Goal: Information Seeking & Learning: Compare options

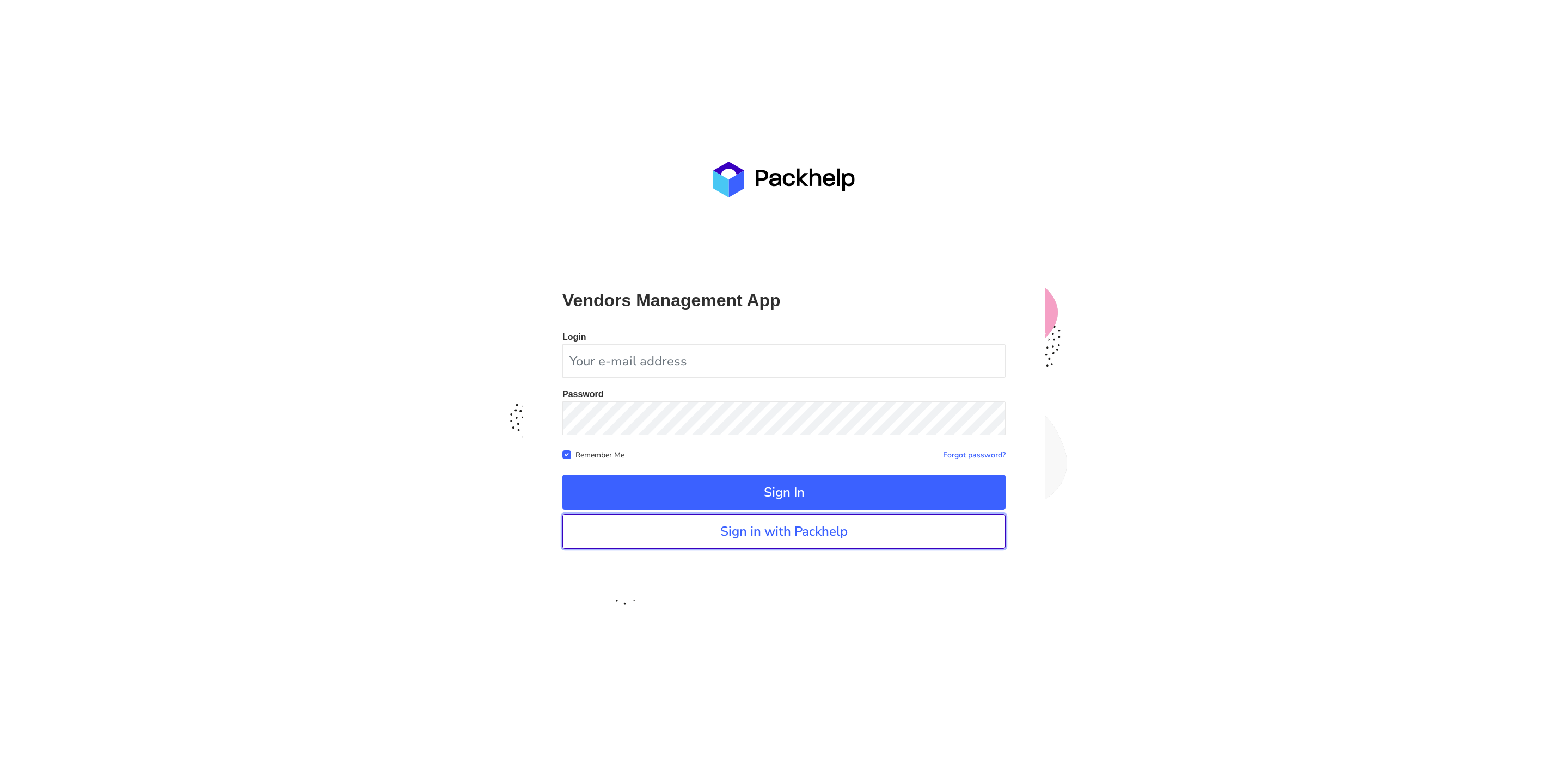
click at [696, 525] on link "Sign in with Packhelp" at bounding box center [784, 531] width 443 height 35
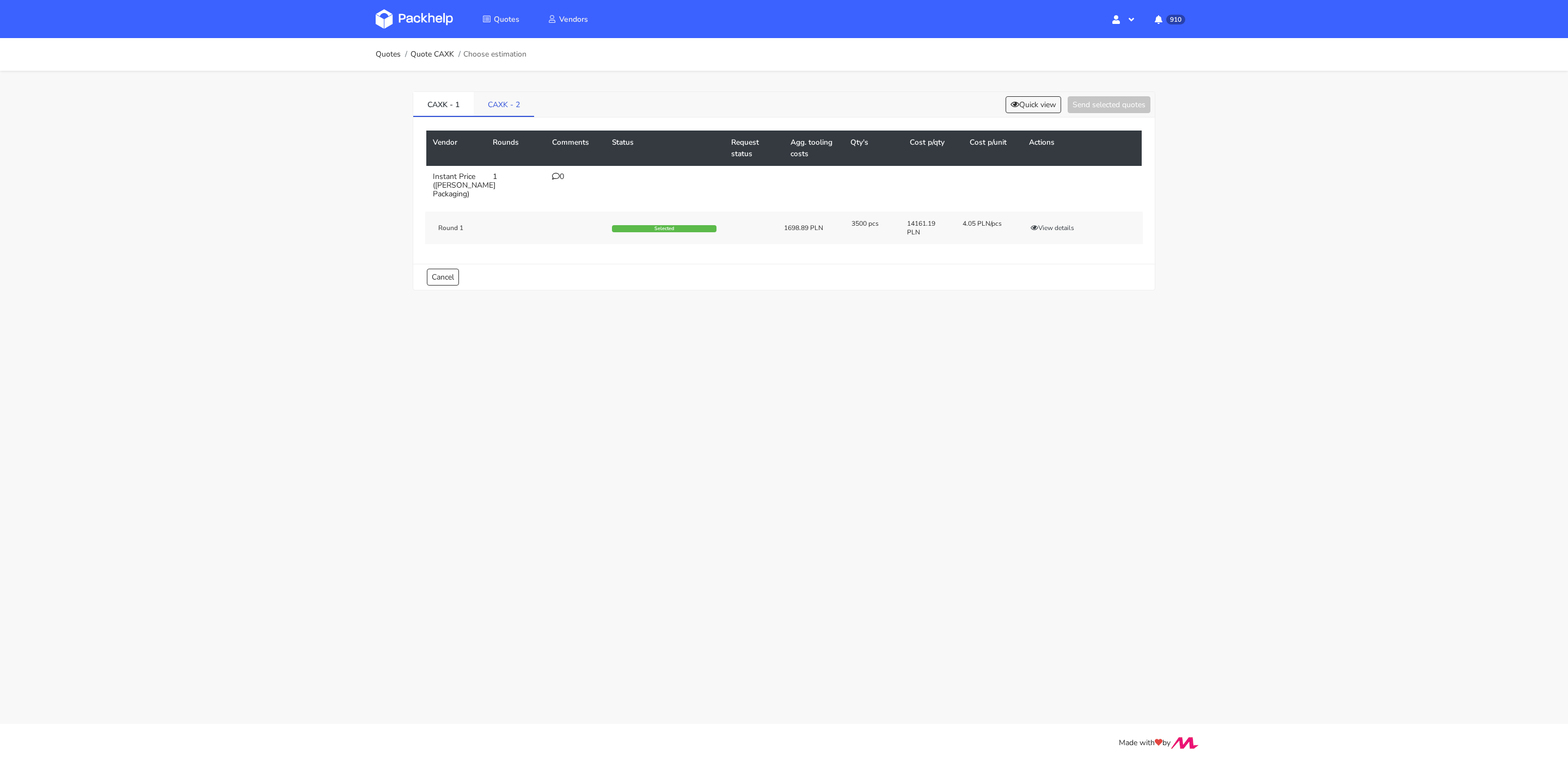
click at [507, 108] on link "CAXK - 2" at bounding box center [503, 104] width 61 height 24
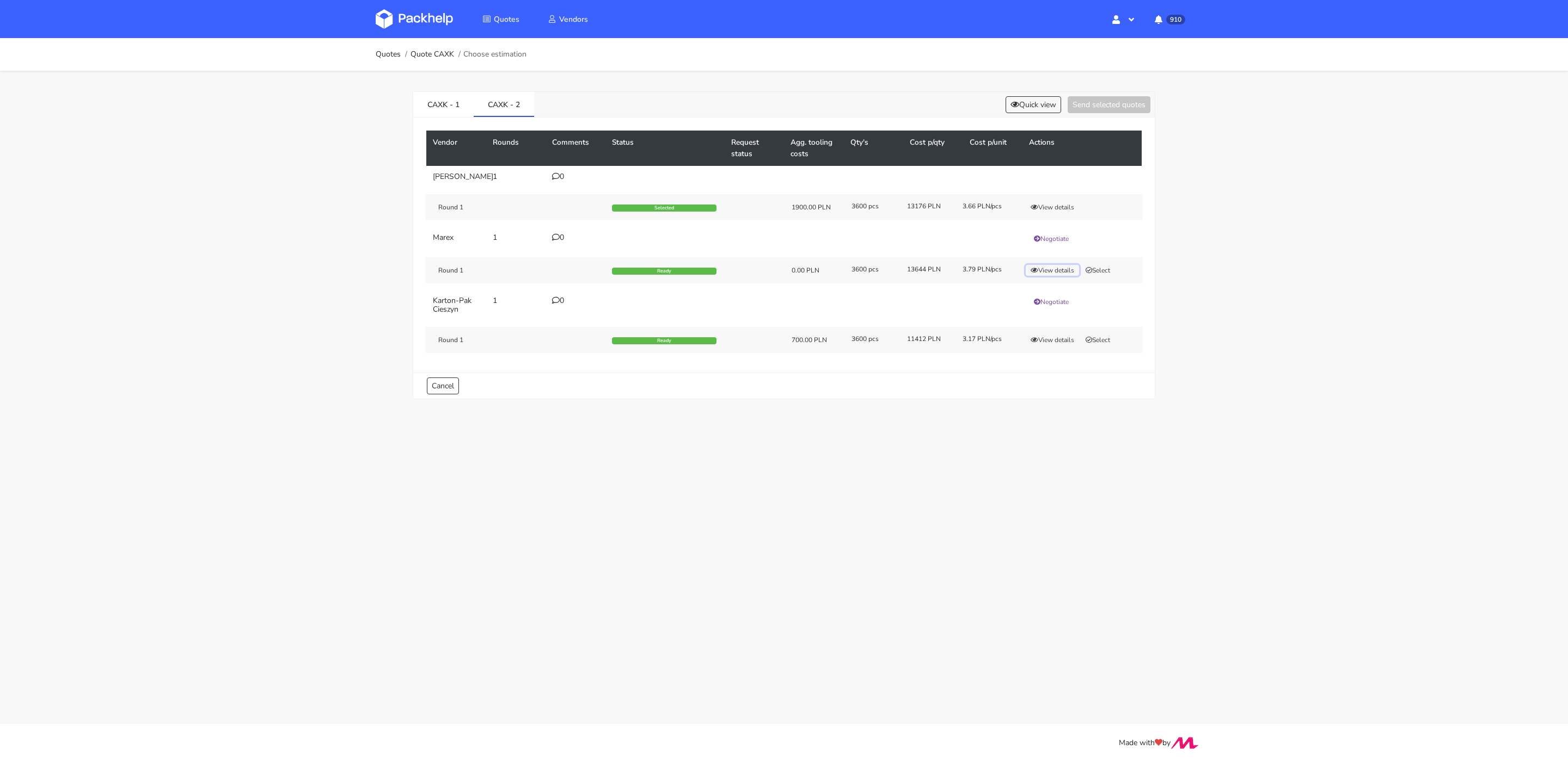
click at [1066, 265] on button "View details" at bounding box center [1051, 270] width 53 height 11
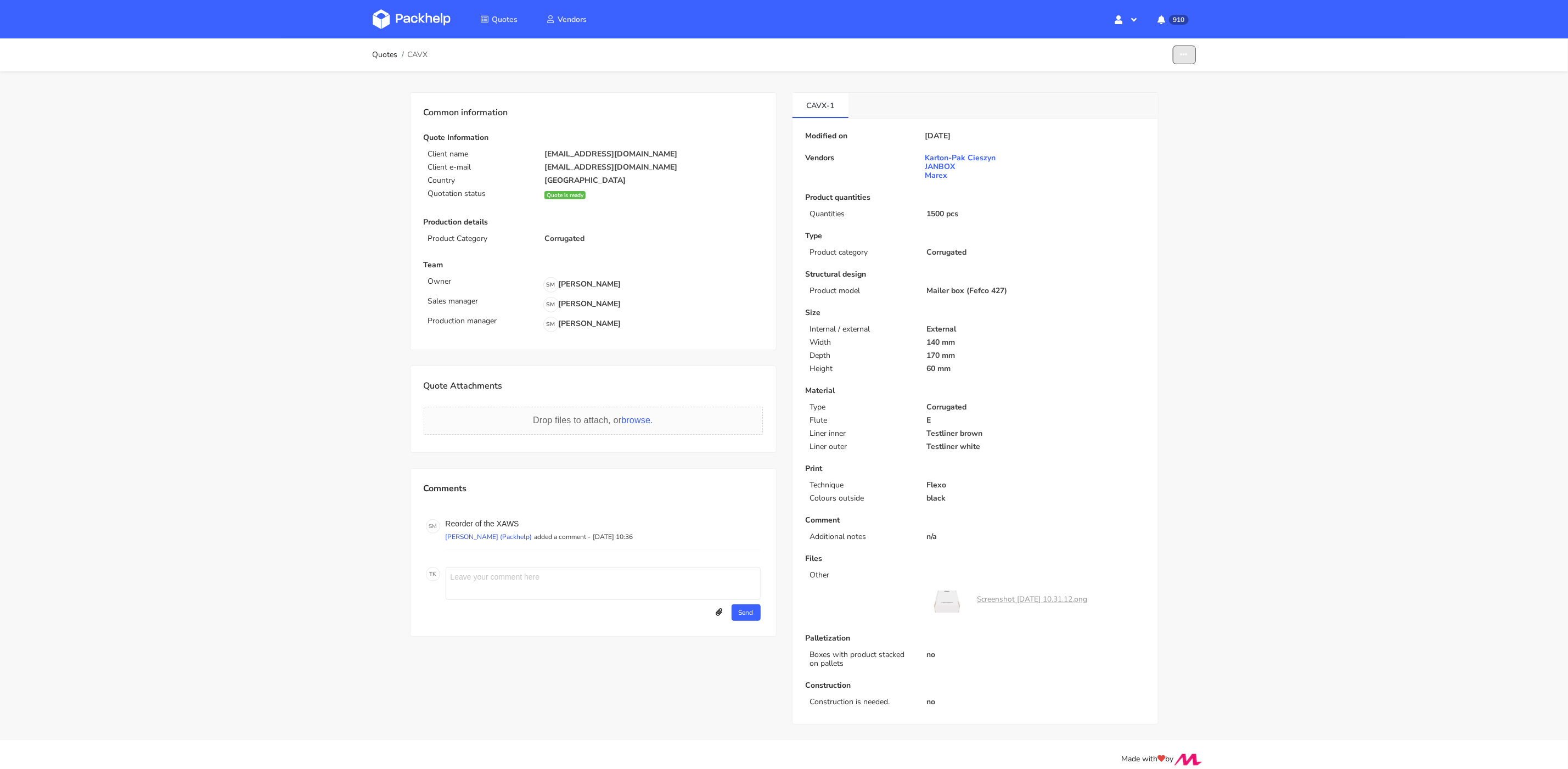
click at [1188, 56] on button "button" at bounding box center [1185, 55] width 23 height 19
click at [1172, 124] on link "Show estimations" at bounding box center [1142, 119] width 97 height 18
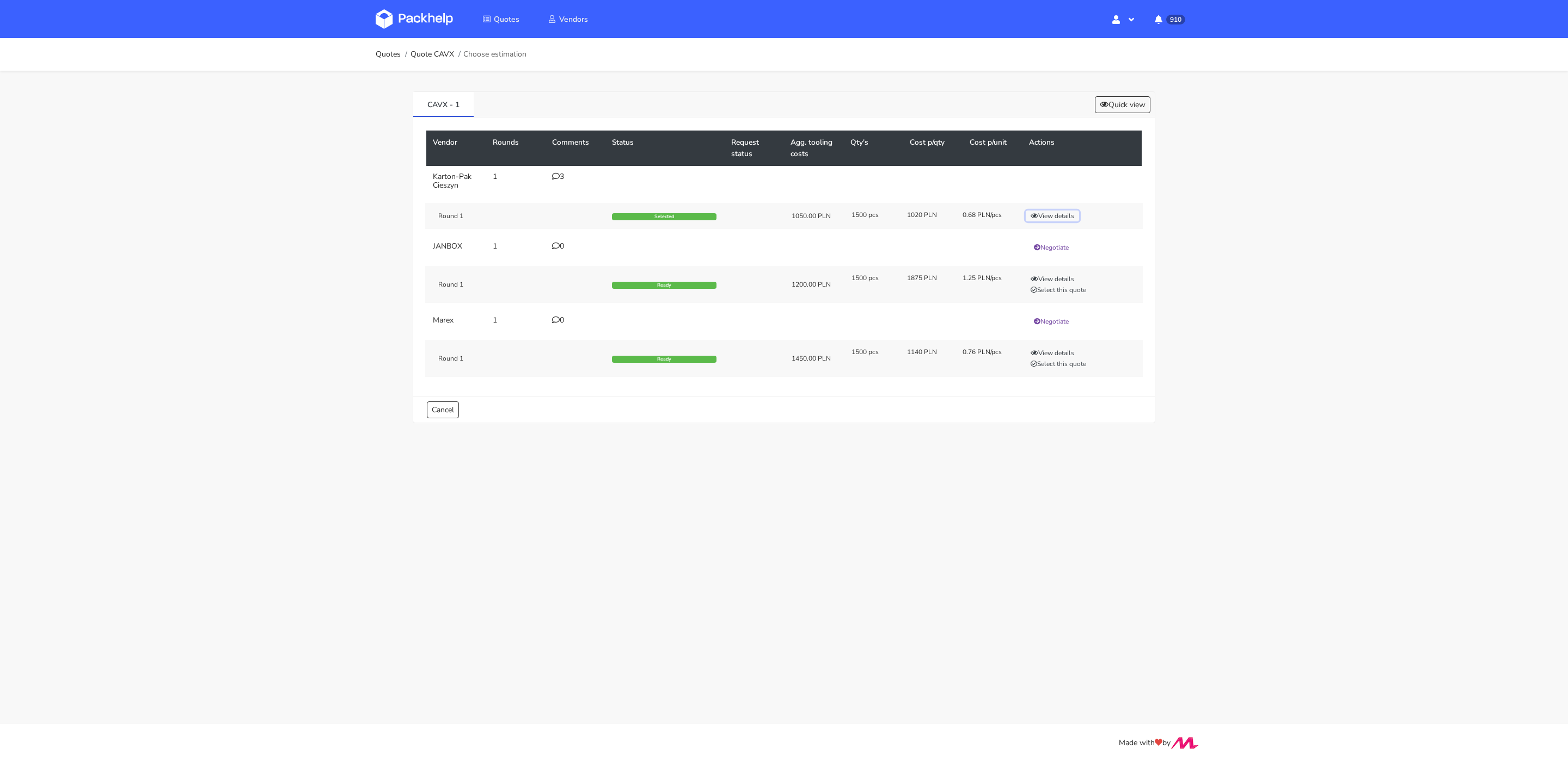
click at [1052, 212] on button "View details" at bounding box center [1051, 216] width 53 height 11
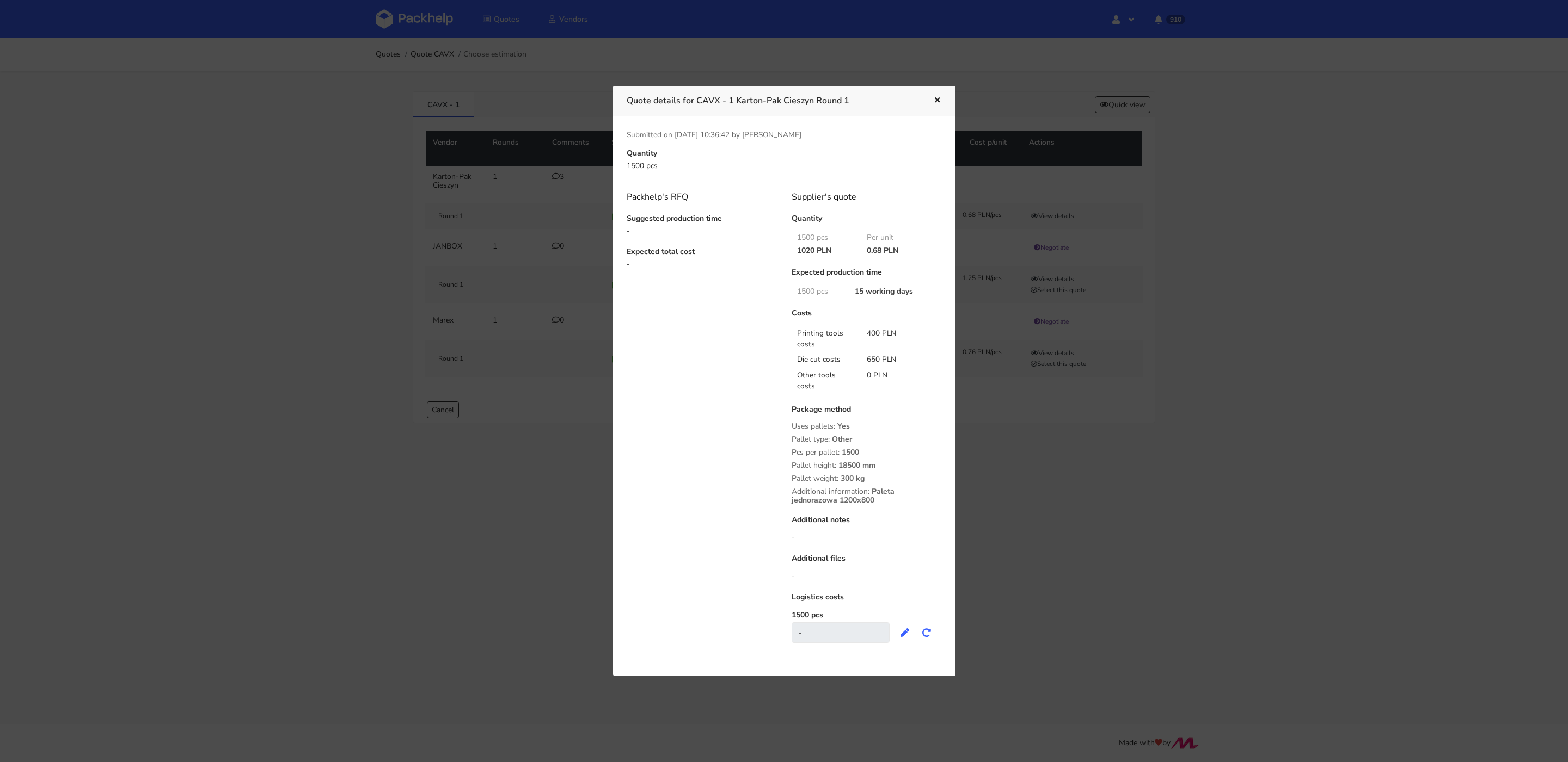
click at [940, 100] on icon "button" at bounding box center [937, 101] width 9 height 8
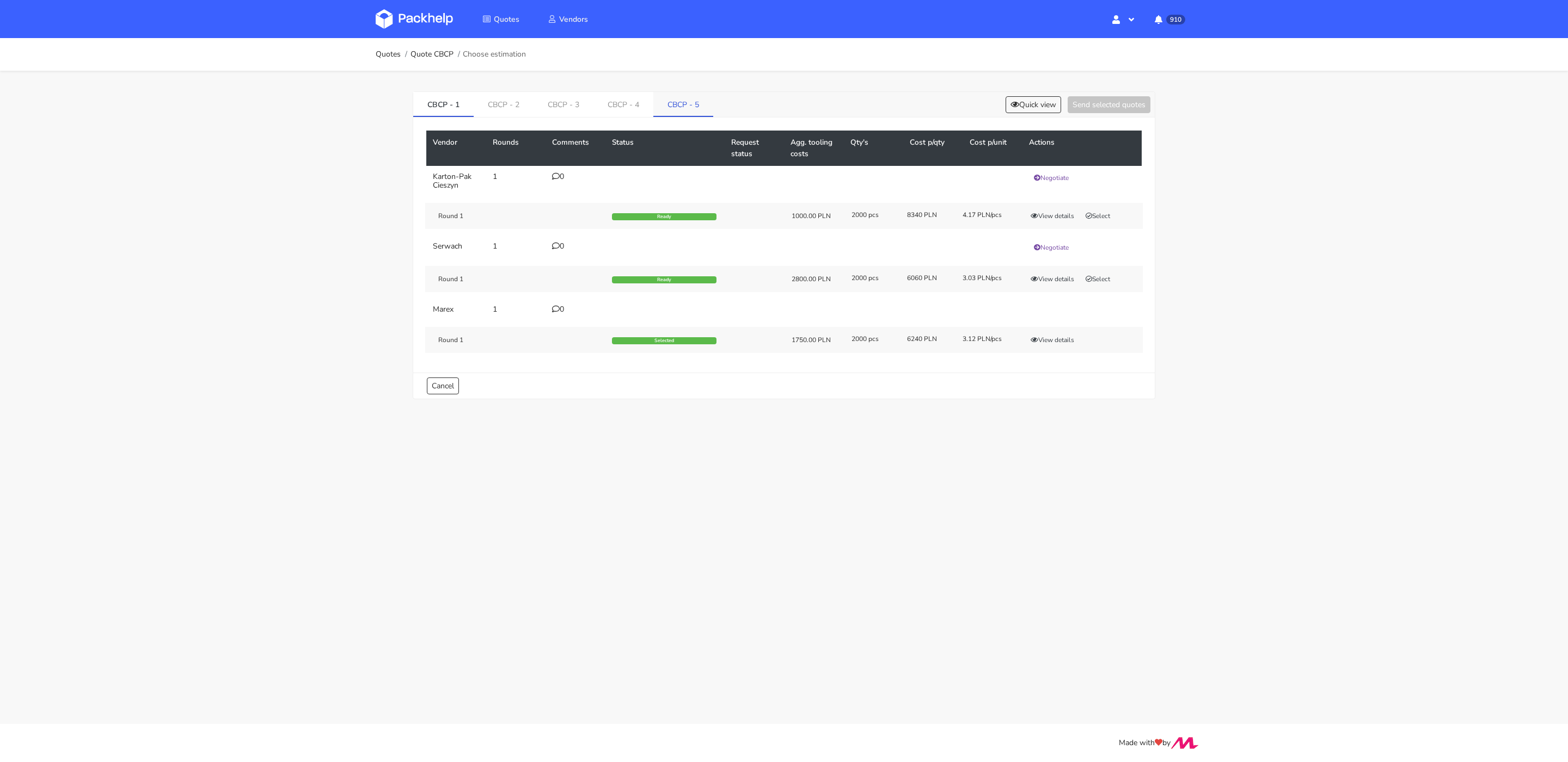
click at [684, 105] on link "CBCP - 5" at bounding box center [683, 104] width 60 height 24
click at [614, 114] on link "CBCP - 4" at bounding box center [624, 104] width 61 height 24
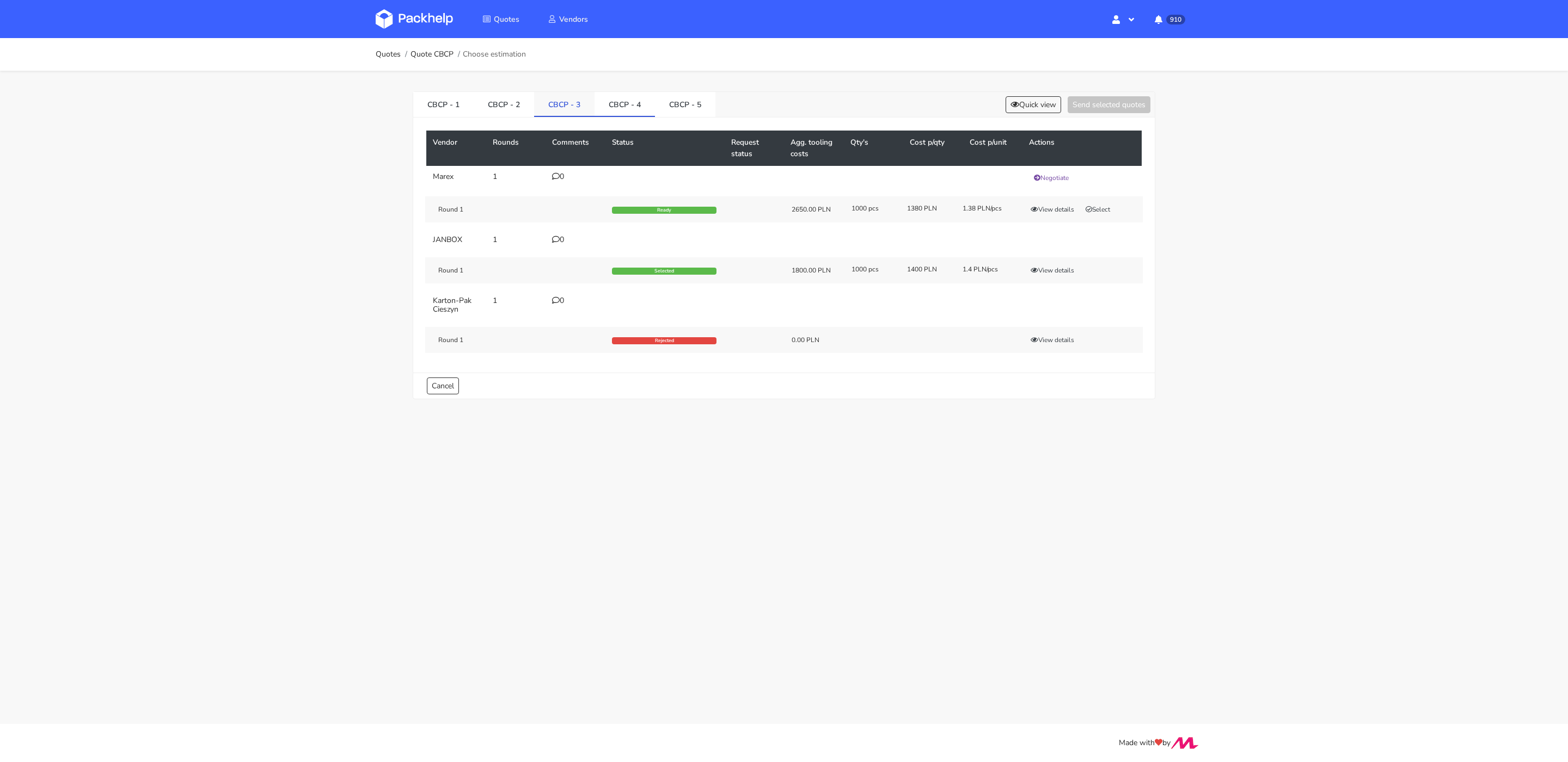
click at [564, 100] on link "CBCP - 3" at bounding box center [564, 104] width 61 height 24
click at [576, 108] on link "CBCP - 3" at bounding box center [564, 104] width 61 height 24
click at [487, 105] on link "CBCP - 2" at bounding box center [503, 104] width 61 height 24
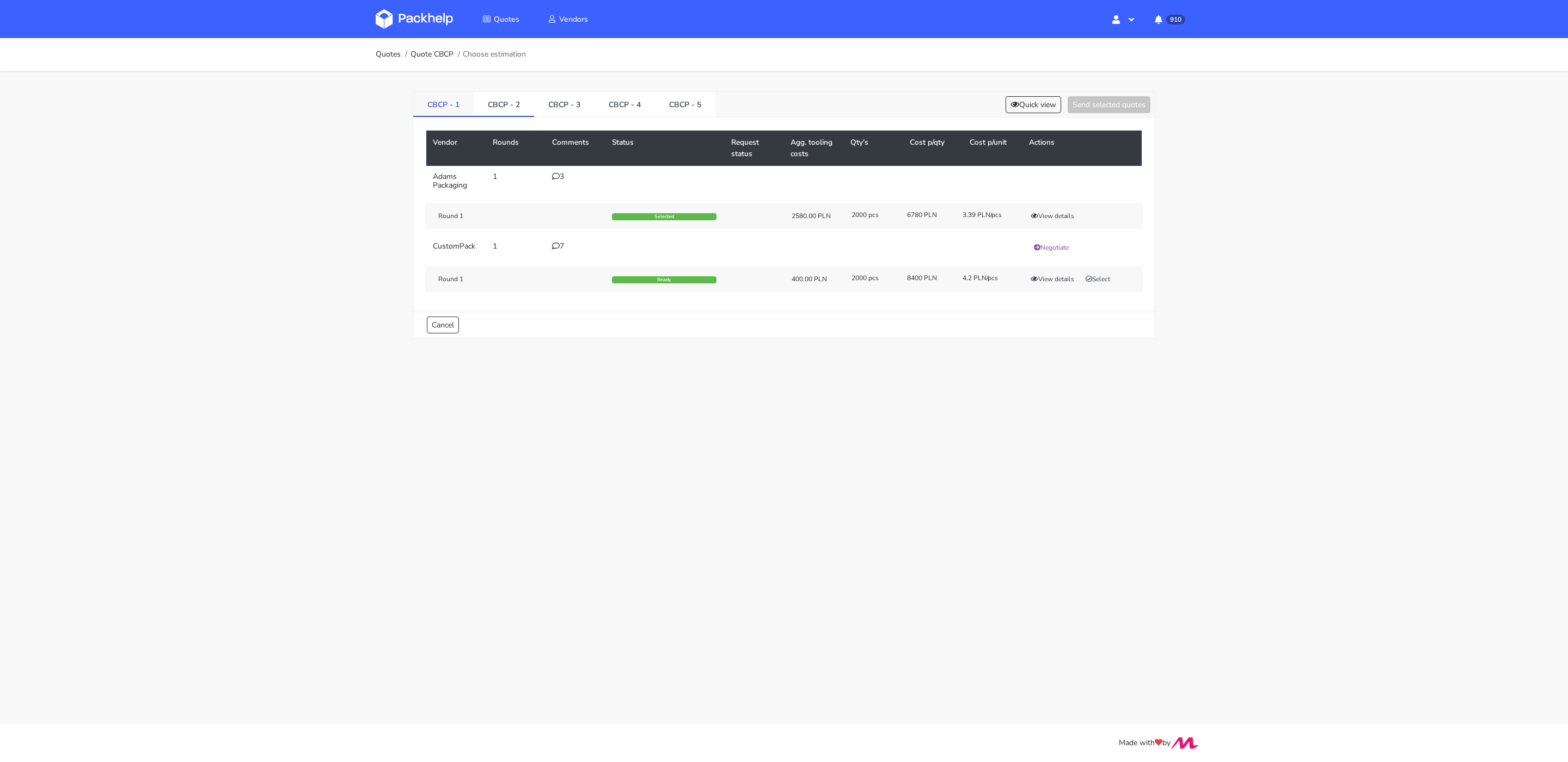
click at [446, 100] on link "CBCP - 1" at bounding box center [443, 104] width 61 height 24
click at [500, 100] on link "CBCP - 2" at bounding box center [503, 104] width 61 height 24
click at [554, 101] on link "CBCP - 3" at bounding box center [564, 104] width 61 height 24
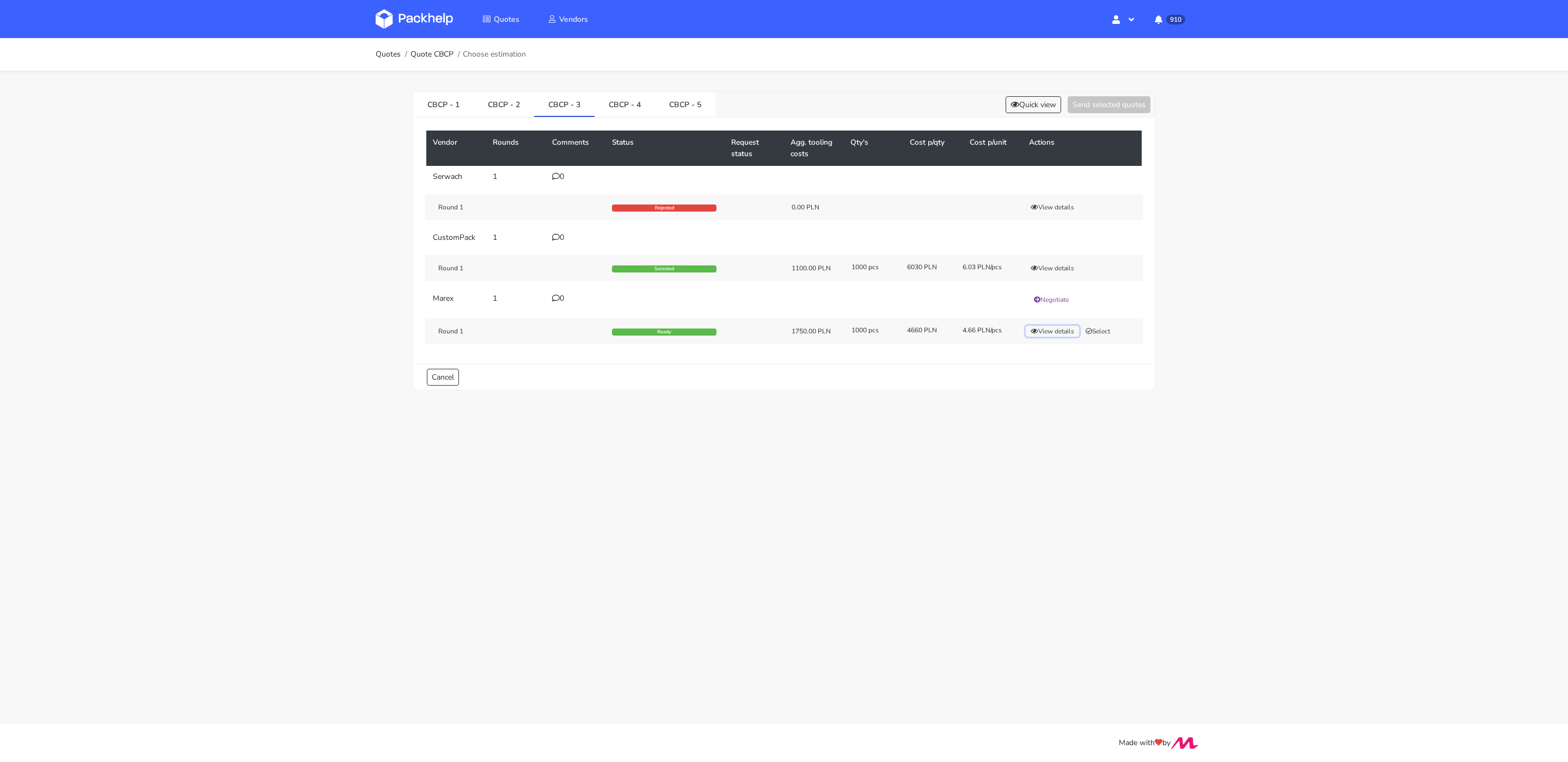
click at [1045, 327] on button "View details" at bounding box center [1051, 331] width 53 height 11
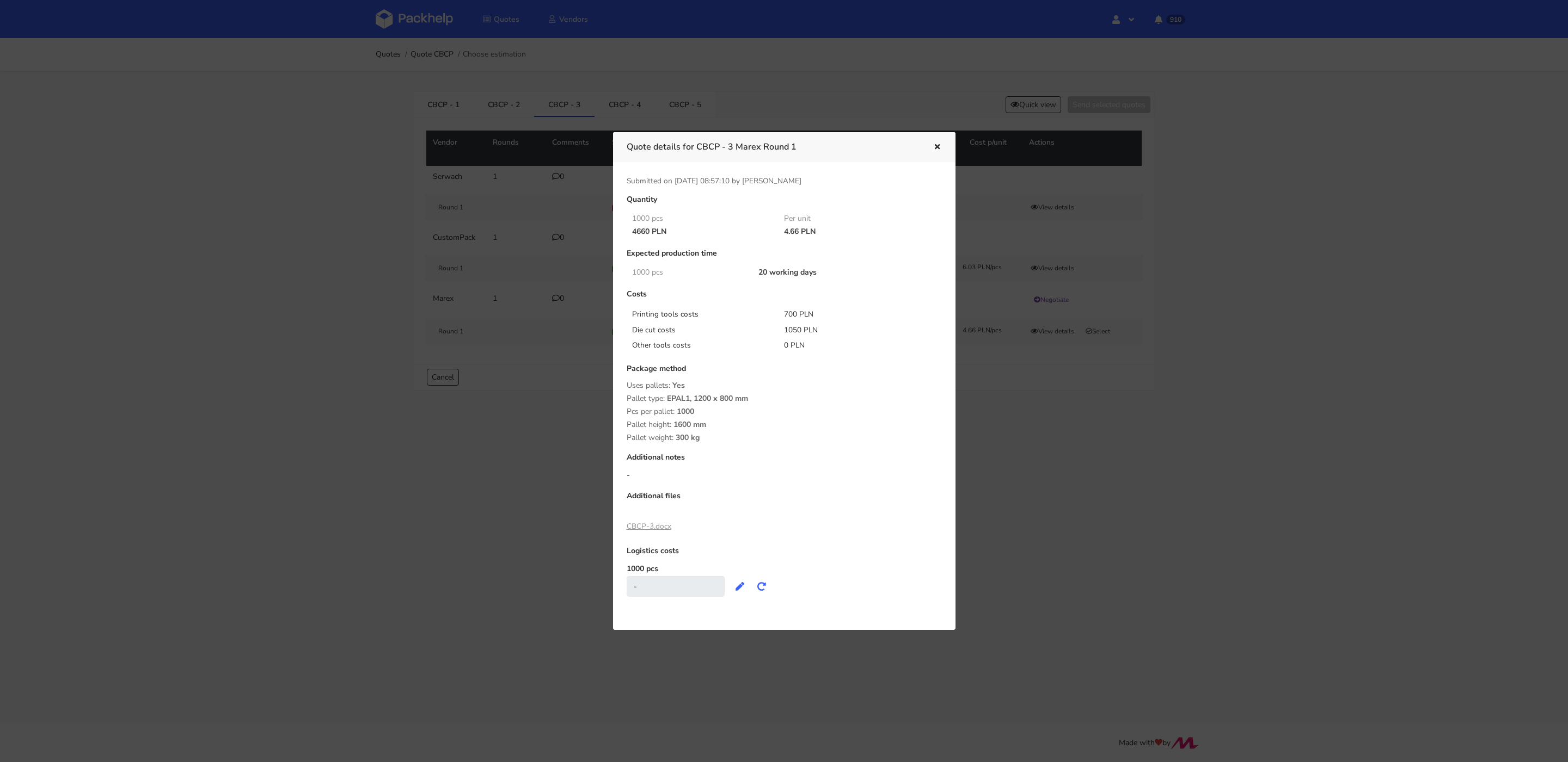
click at [938, 147] on icon "button" at bounding box center [937, 147] width 9 height 8
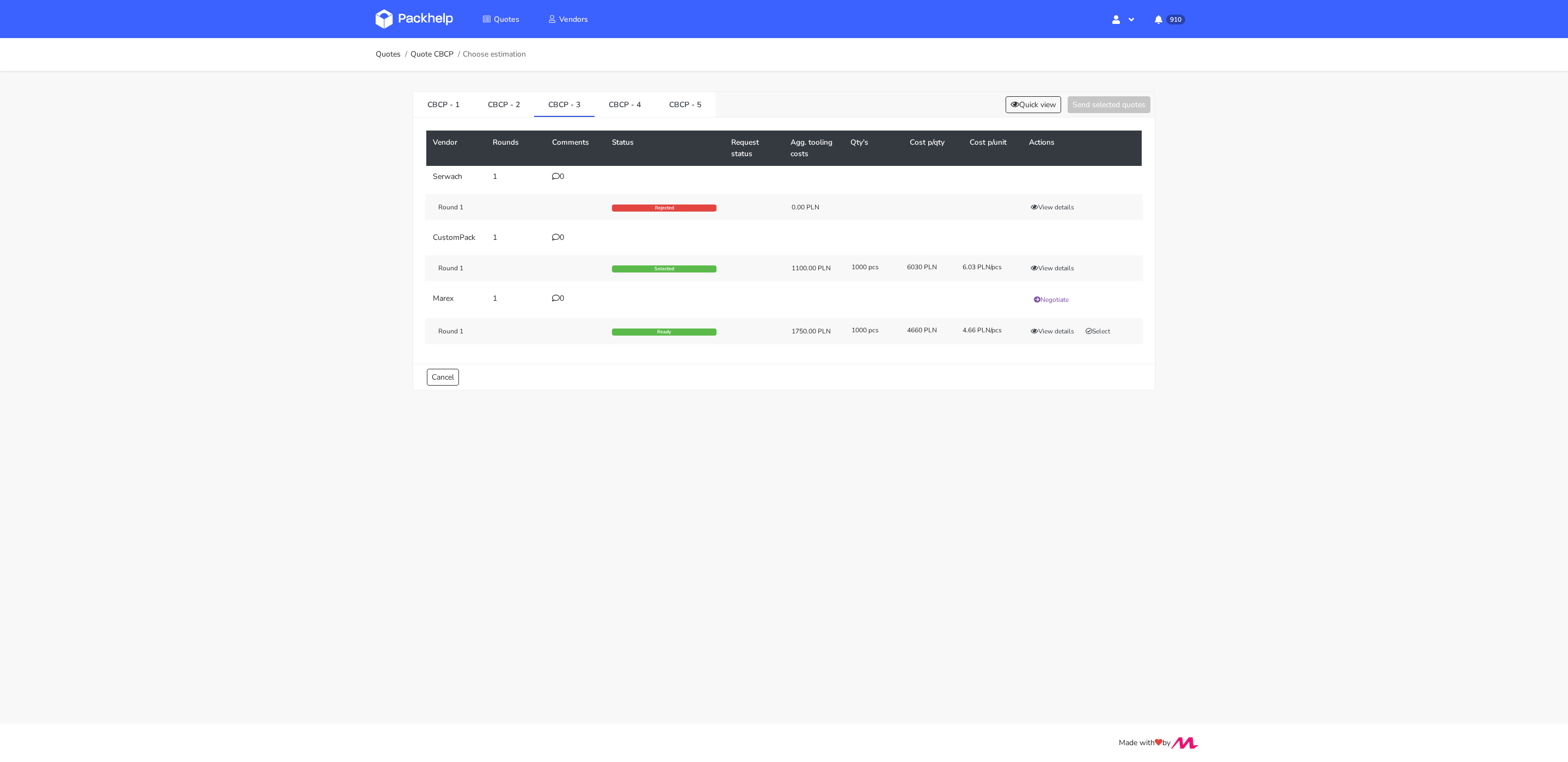
click at [560, 291] on td "0" at bounding box center [576, 300] width 60 height 24
click at [560, 296] on div "0" at bounding box center [575, 298] width 47 height 8
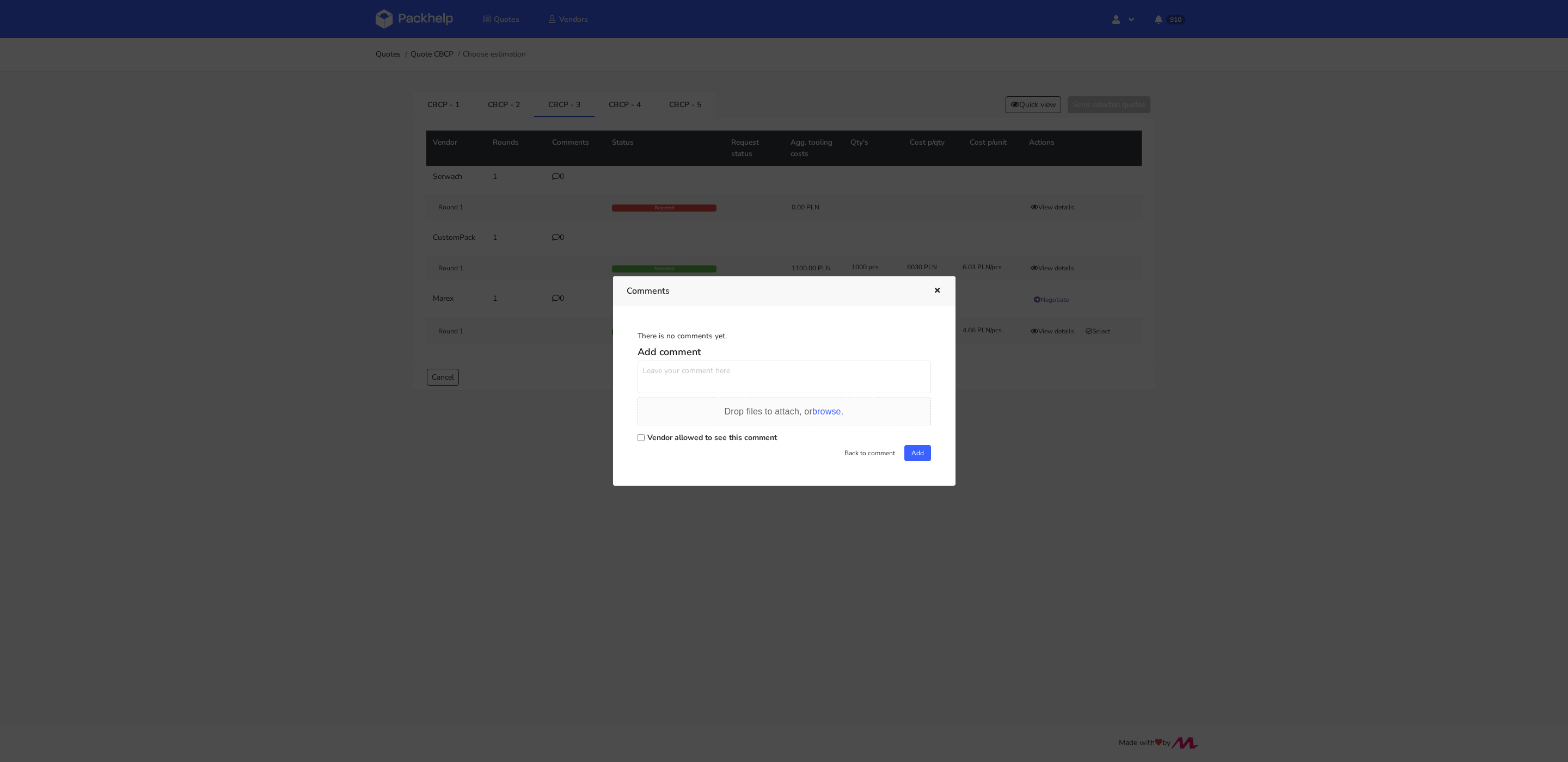
click at [935, 294] on icon "button" at bounding box center [937, 291] width 9 height 8
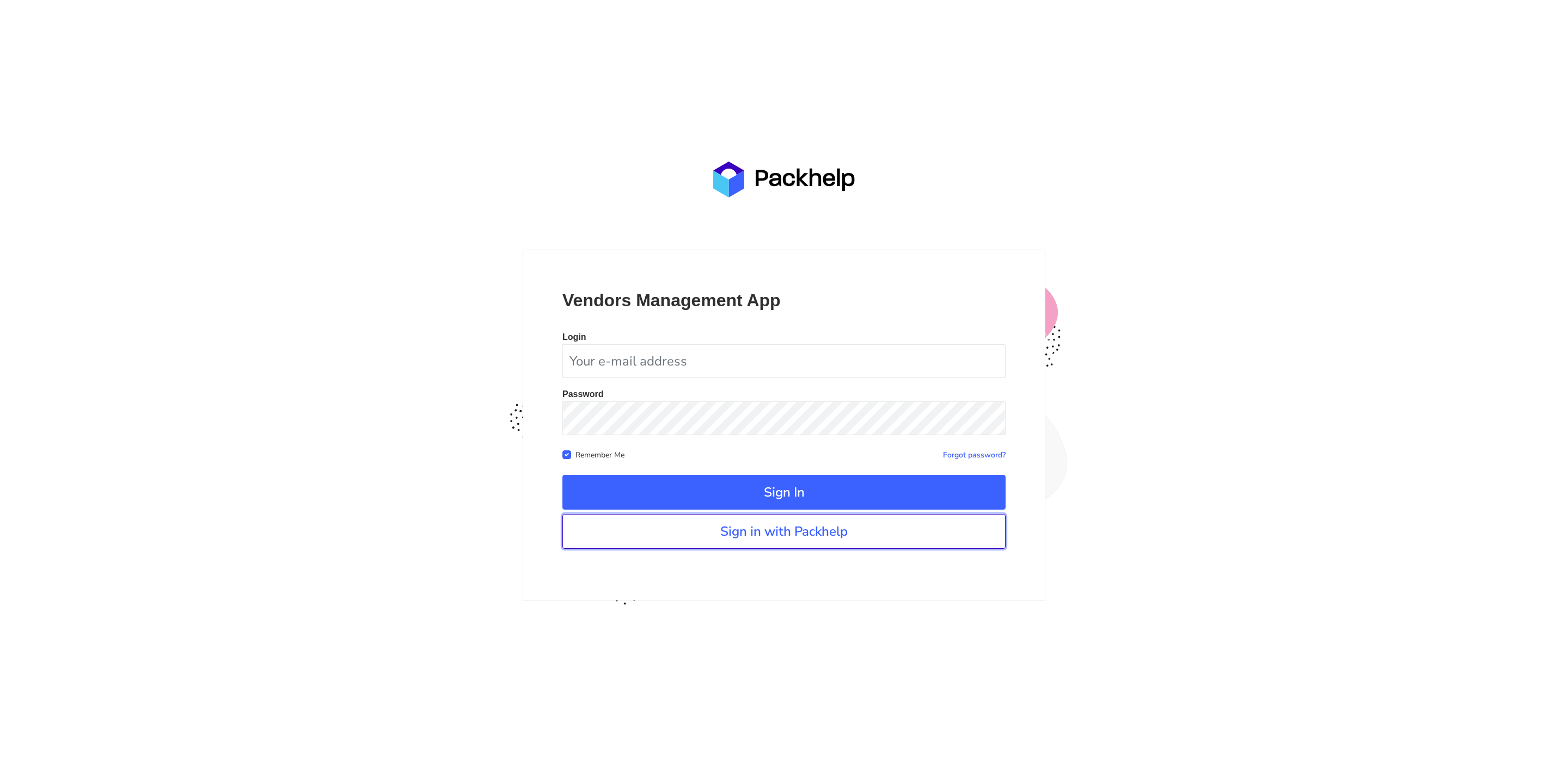
click at [799, 534] on link "Sign in with Packhelp" at bounding box center [784, 531] width 443 height 35
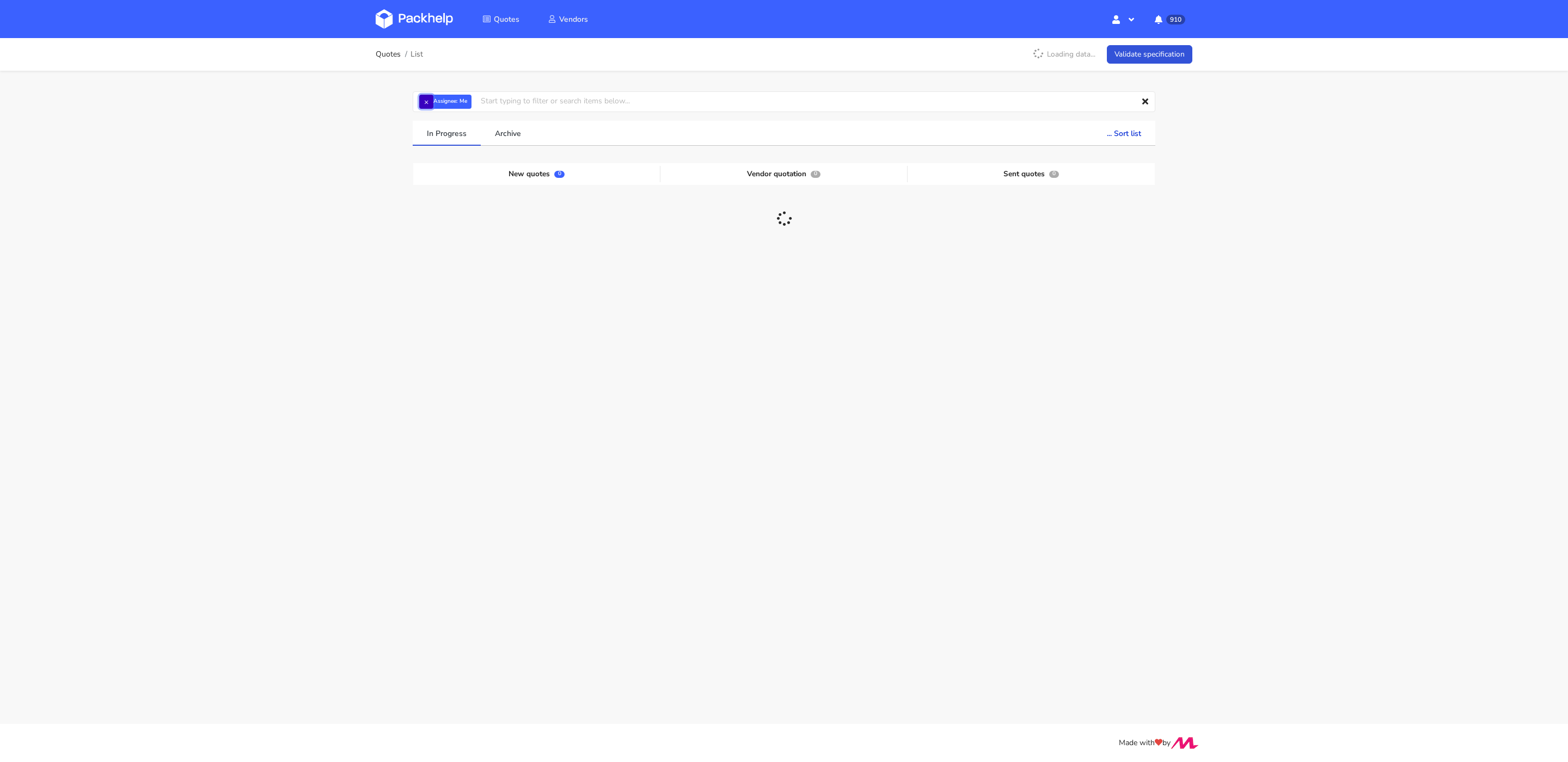
click at [427, 105] on button "×" at bounding box center [426, 101] width 14 height 14
click at [432, 103] on input "text" at bounding box center [784, 101] width 742 height 21
paste input "CBCE"
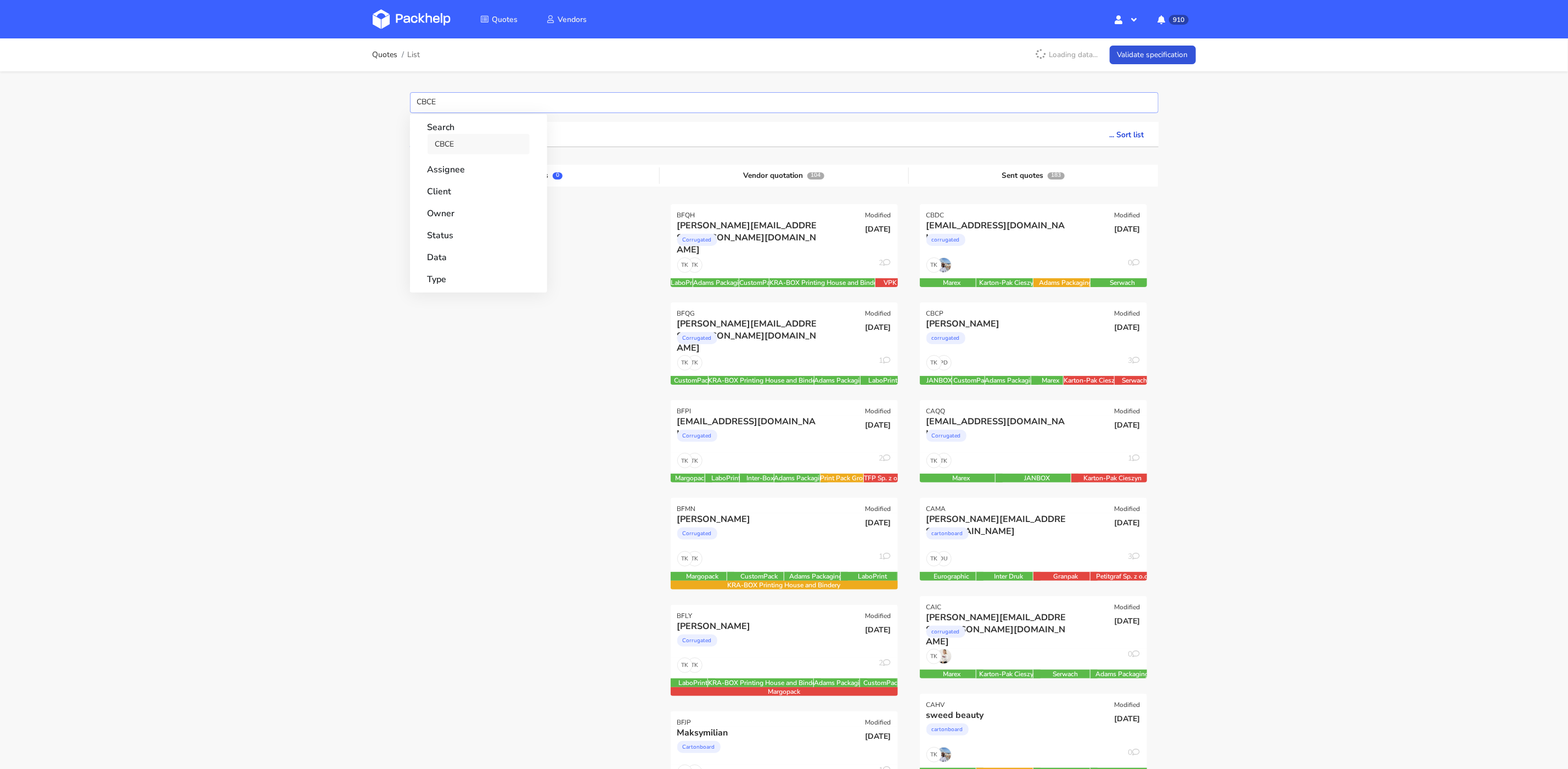
type input "CBCE"
click at [466, 143] on link "CBCE" at bounding box center [479, 144] width 102 height 20
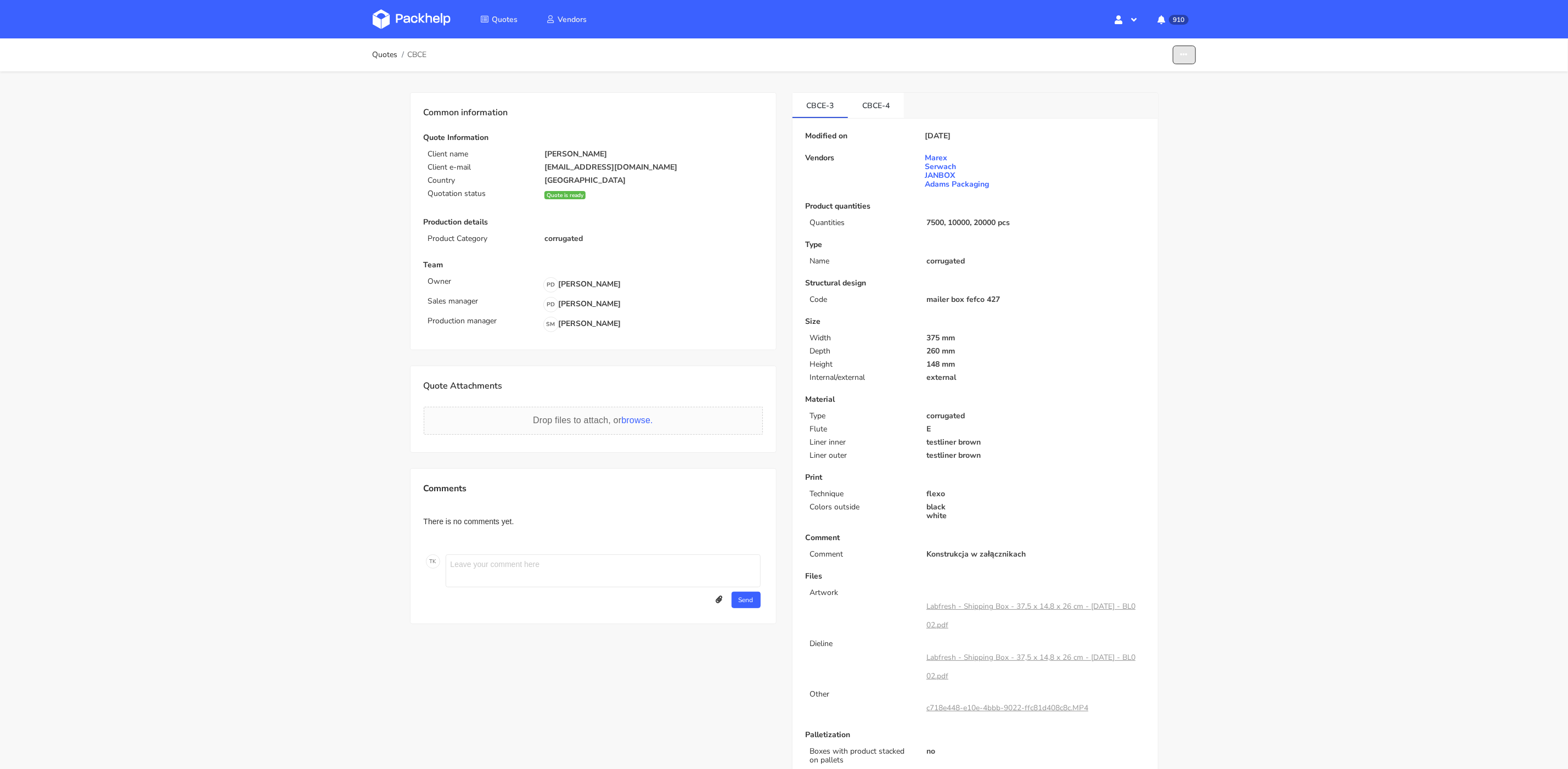
click at [1184, 57] on icon "button" at bounding box center [1185, 55] width 8 height 8
click at [1161, 122] on link "Show estimations" at bounding box center [1142, 119] width 97 height 18
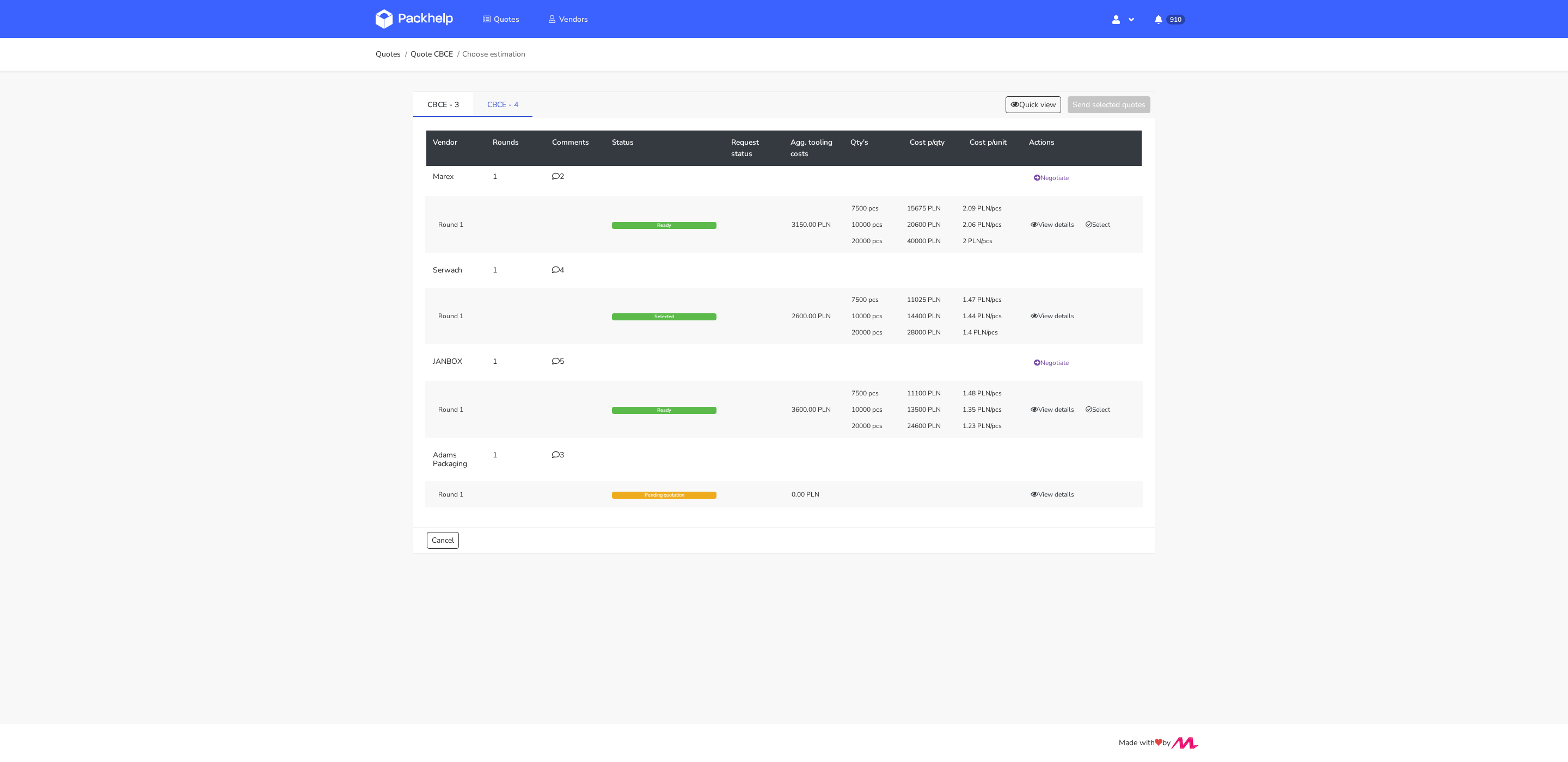
click at [490, 109] on link "CBCE - 4" at bounding box center [503, 104] width 59 height 24
click at [438, 108] on link "CBCE - 3" at bounding box center [443, 104] width 60 height 24
click at [487, 108] on link "CBCE - 4" at bounding box center [503, 104] width 60 height 24
click at [454, 101] on link "CBCE - 3" at bounding box center [443, 104] width 60 height 24
click at [442, 53] on link "Quote CBCE" at bounding box center [431, 54] width 42 height 8
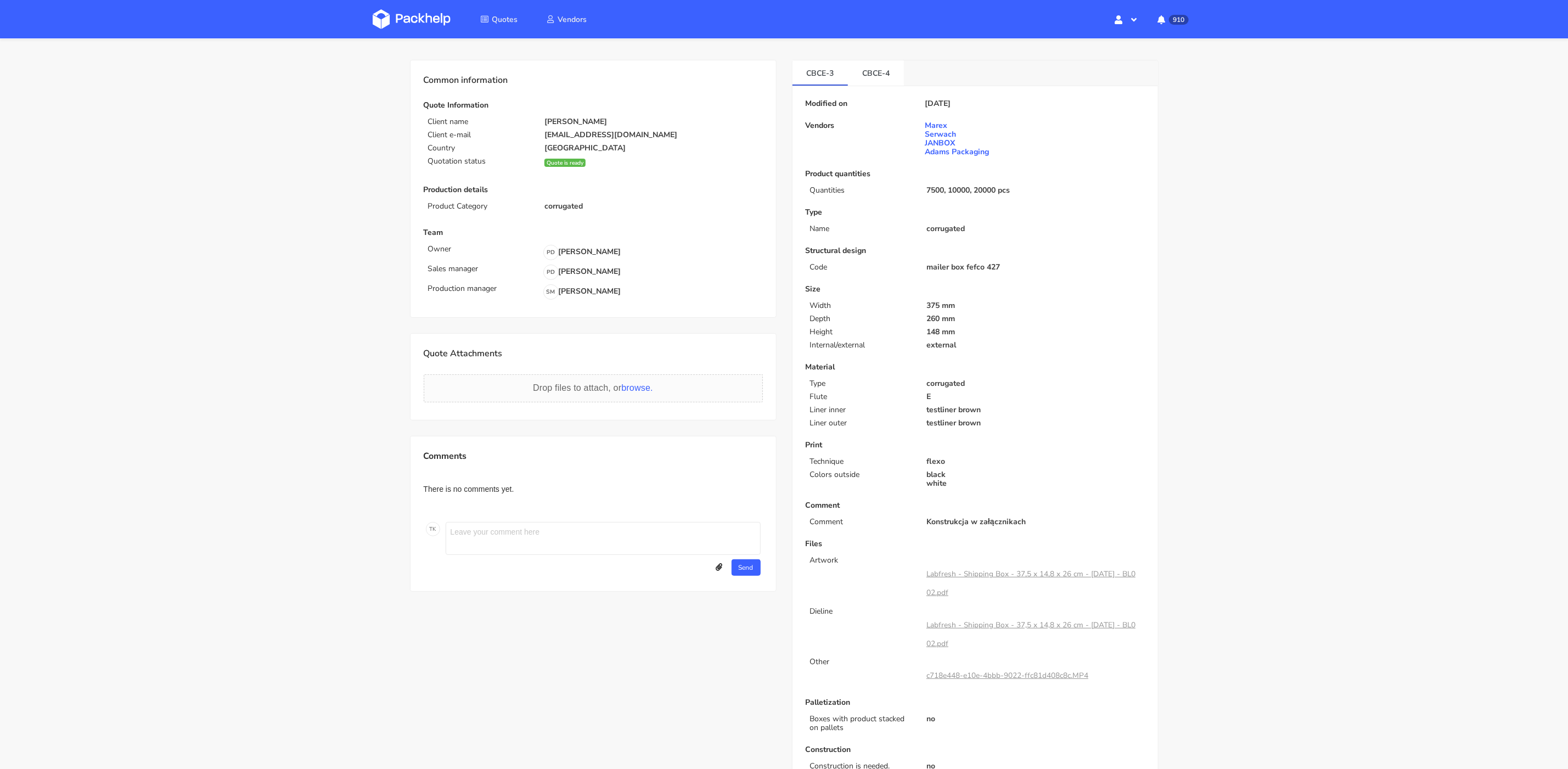
scroll to position [105, 0]
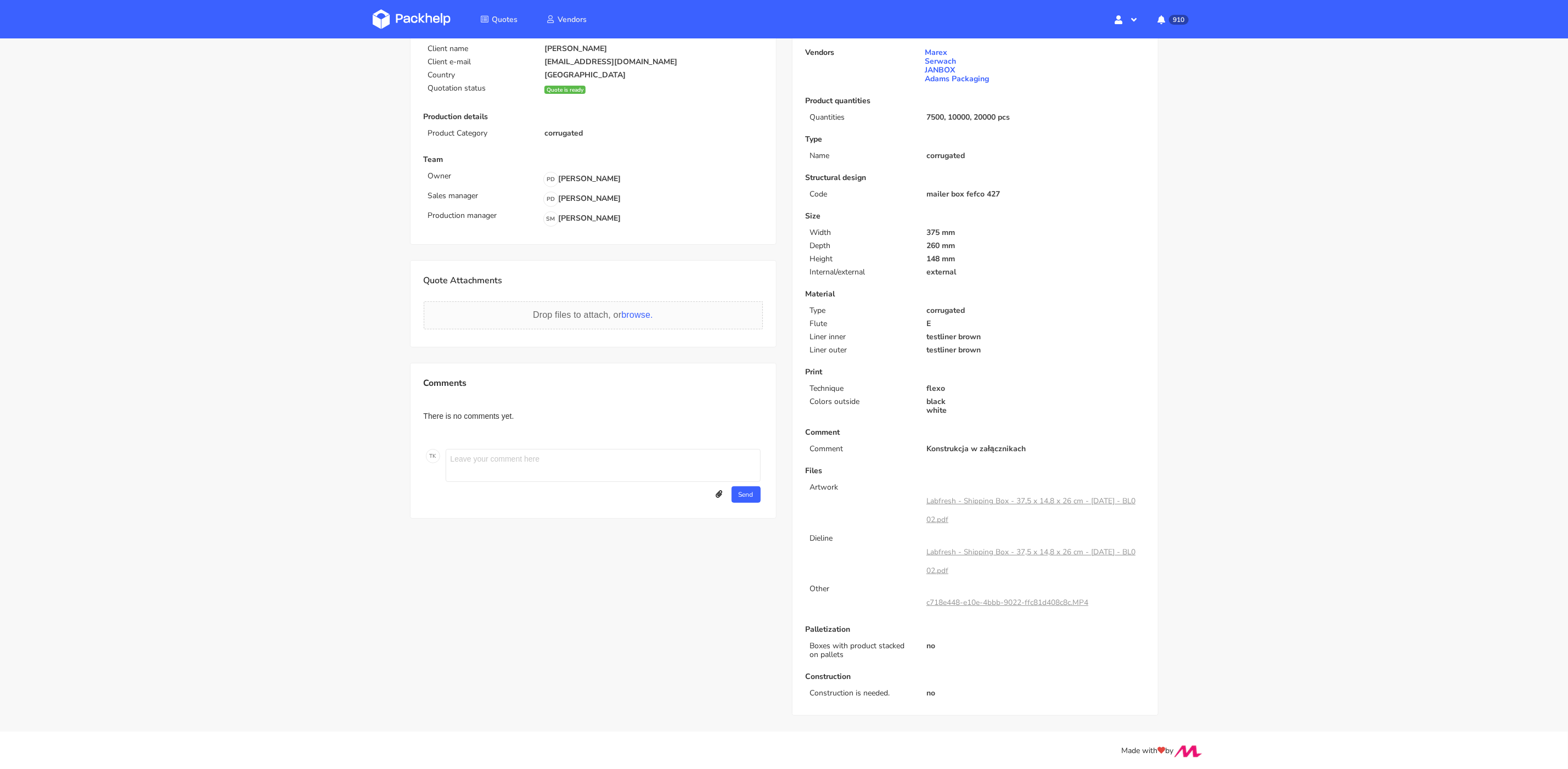
click at [1013, 599] on link "c718e448-e10e-4bbb-9022-ffc81d408c8c.MP4" at bounding box center [1007, 602] width 162 height 10
click at [1050, 501] on link "Labfresh - Shipping Box - 37,5 x 14,8 x 26 cm - [DATE] - BL002.pdf" at bounding box center [1031, 511] width 209 height 29
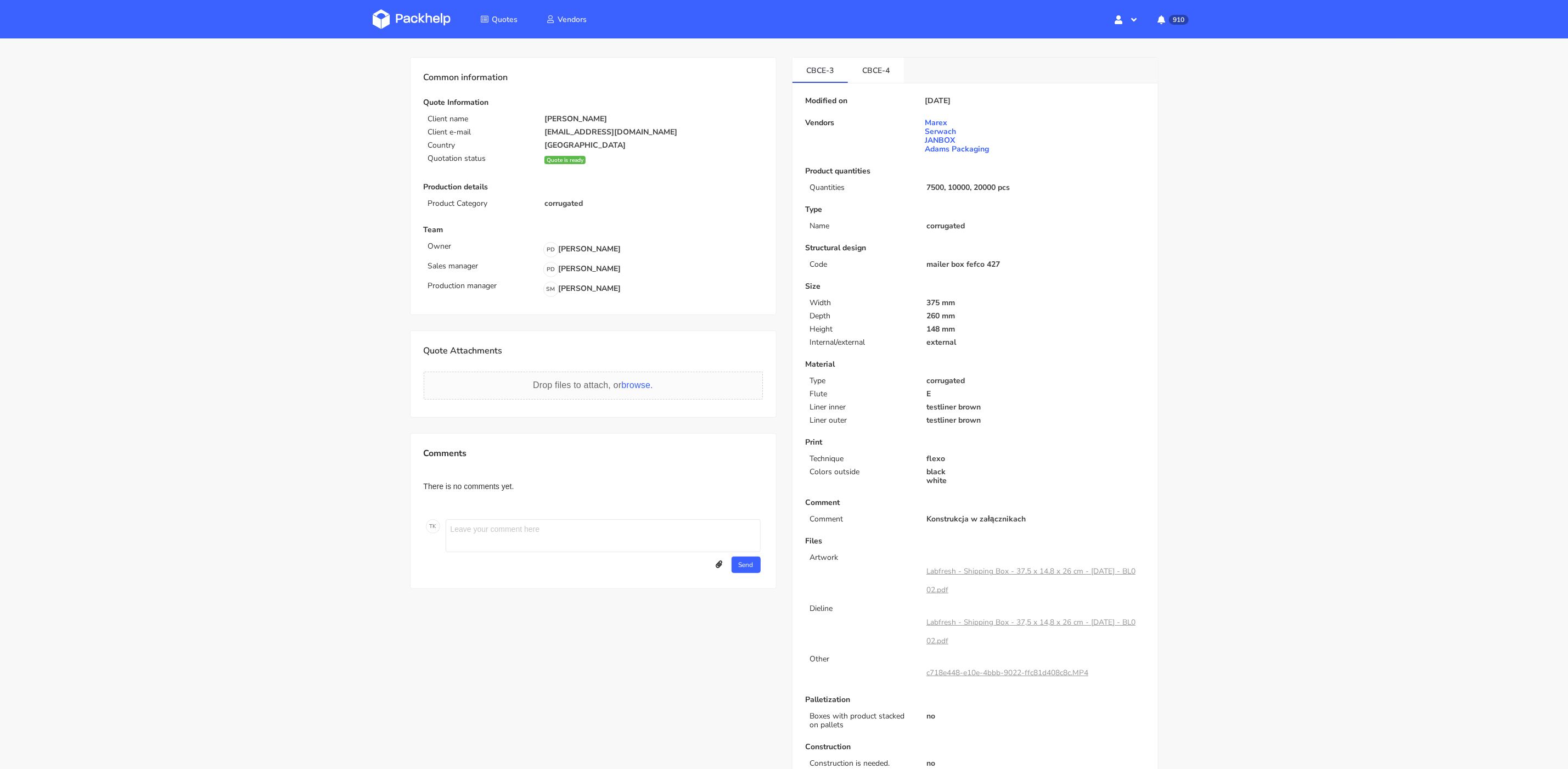
scroll to position [0, 0]
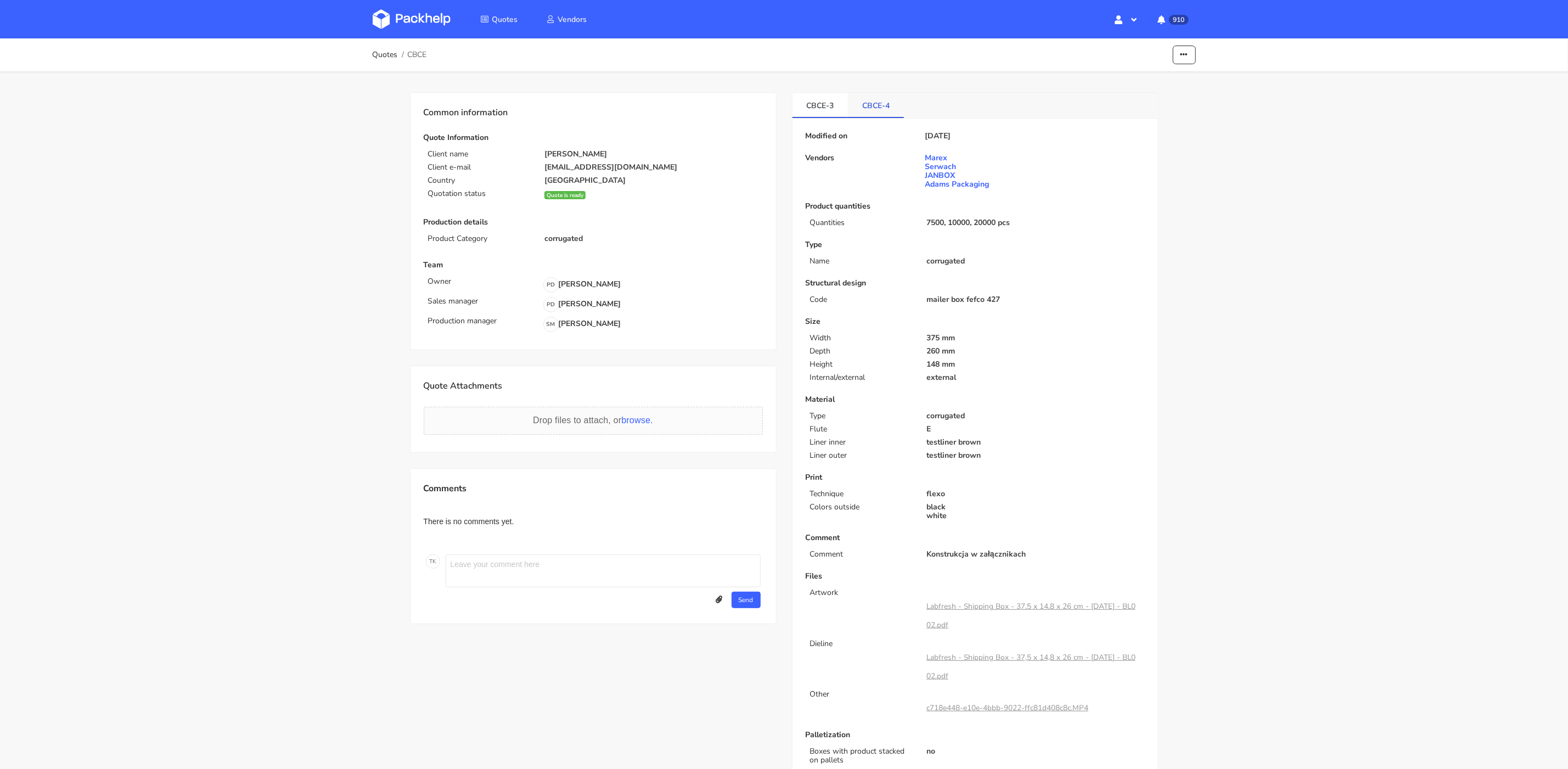
click at [876, 98] on link "CBCE-4" at bounding box center [875, 105] width 56 height 24
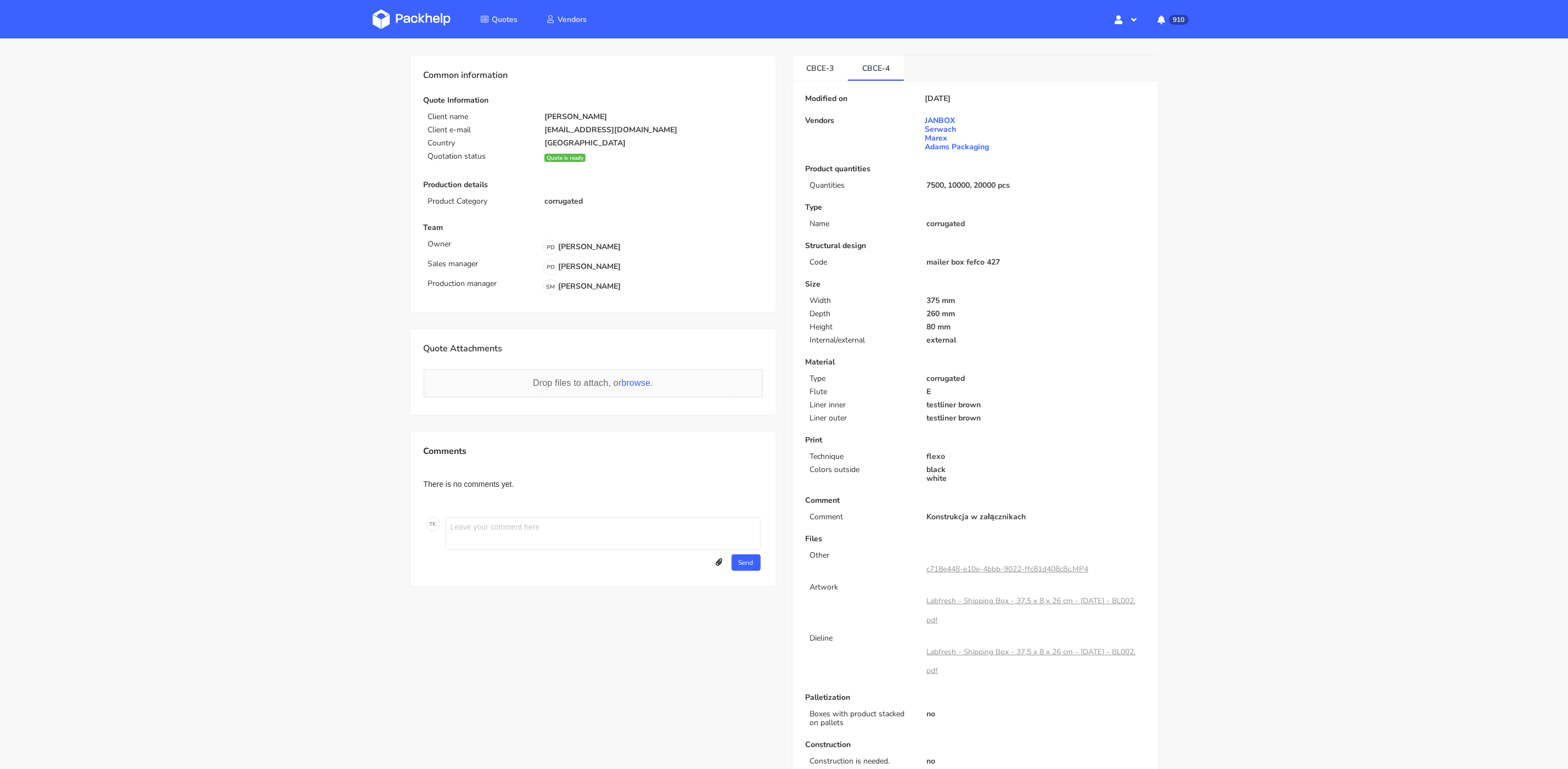
scroll to position [105, 0]
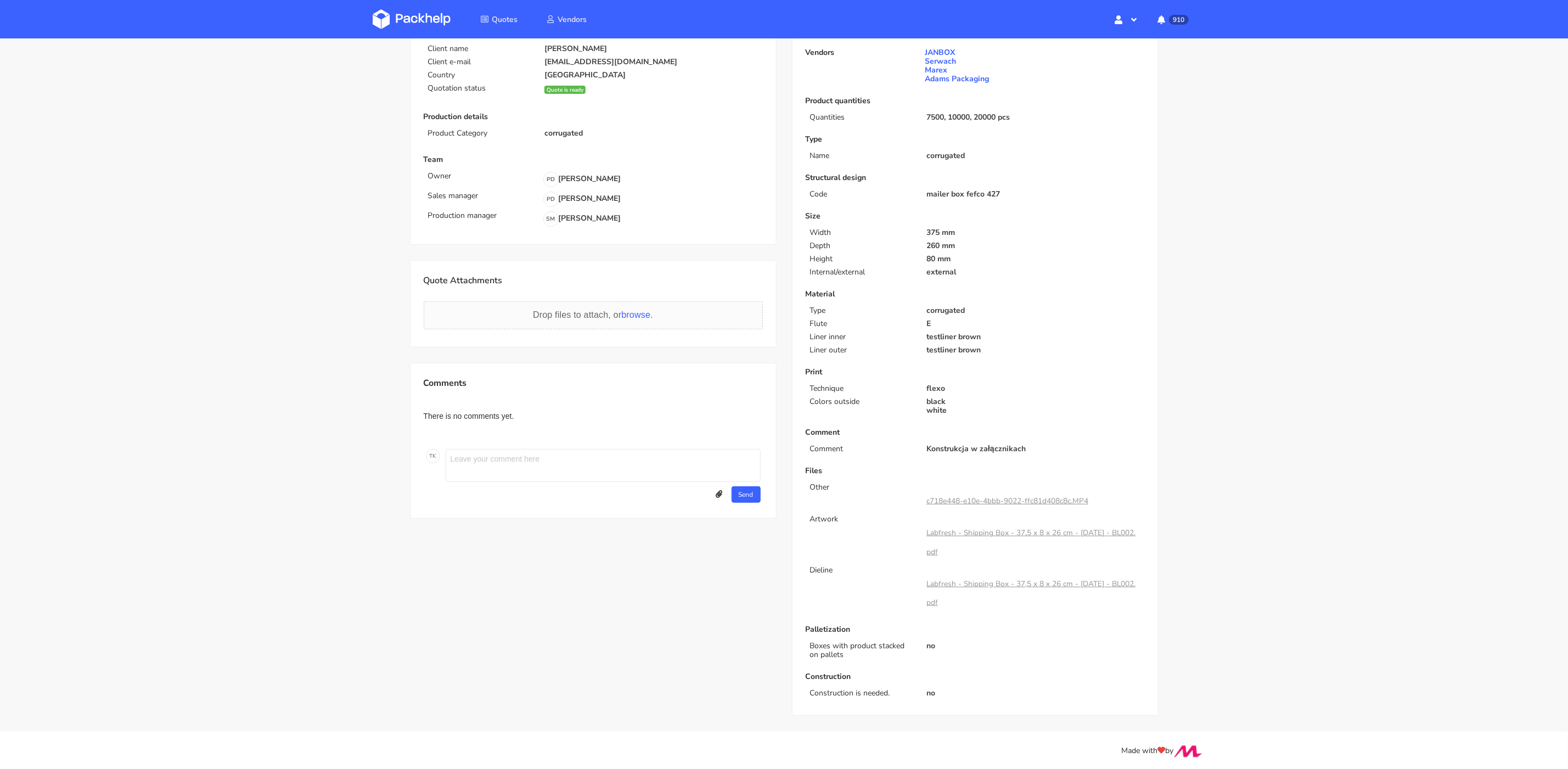
click at [1041, 536] on link "Labfresh - Shipping Box - 37,5 x 8 x 26 cm - 10-08-2022 - BL002.pdf" at bounding box center [1031, 543] width 209 height 29
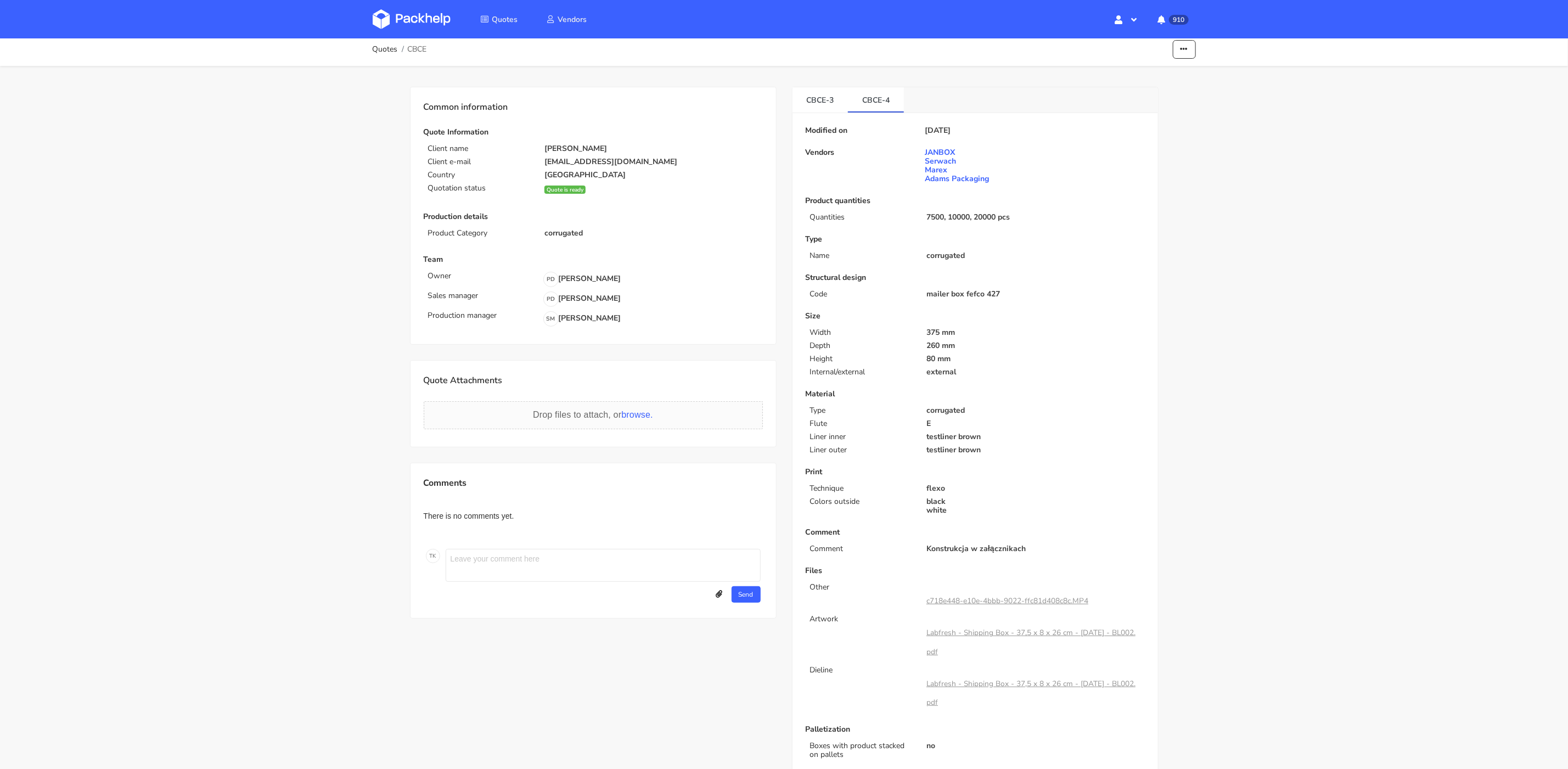
scroll to position [0, 0]
click at [836, 114] on link "CBCE-3" at bounding box center [820, 105] width 56 height 24
drag, startPoint x: 882, startPoint y: 109, endPoint x: 875, endPoint y: 107, distance: 7.3
click at [882, 109] on link "CBCE-4" at bounding box center [875, 105] width 56 height 24
click at [830, 105] on link "CBCE-3" at bounding box center [820, 105] width 56 height 24
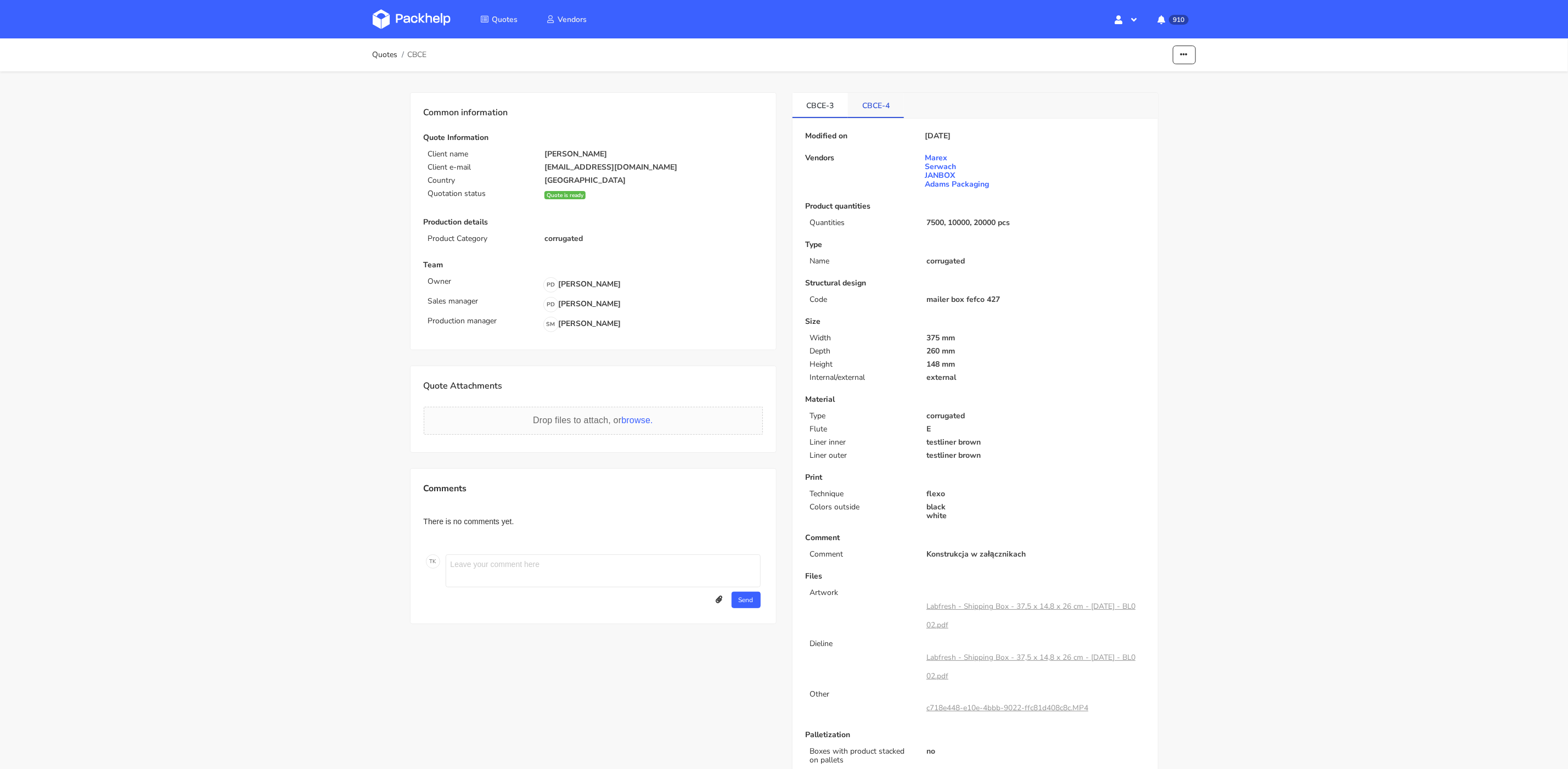
click at [887, 110] on link "CBCE-4" at bounding box center [875, 105] width 56 height 24
click at [829, 112] on link "CBCE-3" at bounding box center [820, 105] width 56 height 24
click at [921, 127] on div "Modified on 27 Aug 2025 Vendors Marex Serwach JANBOX Adams Packaging Product qu…" at bounding box center [975, 470] width 366 height 702
click at [838, 127] on div "Modified on 27 Aug 2025 Vendors Marex Serwach JANBOX Adams Packaging Product qu…" at bounding box center [975, 470] width 366 height 702
click at [865, 109] on link "CBCE-4" at bounding box center [875, 105] width 56 height 24
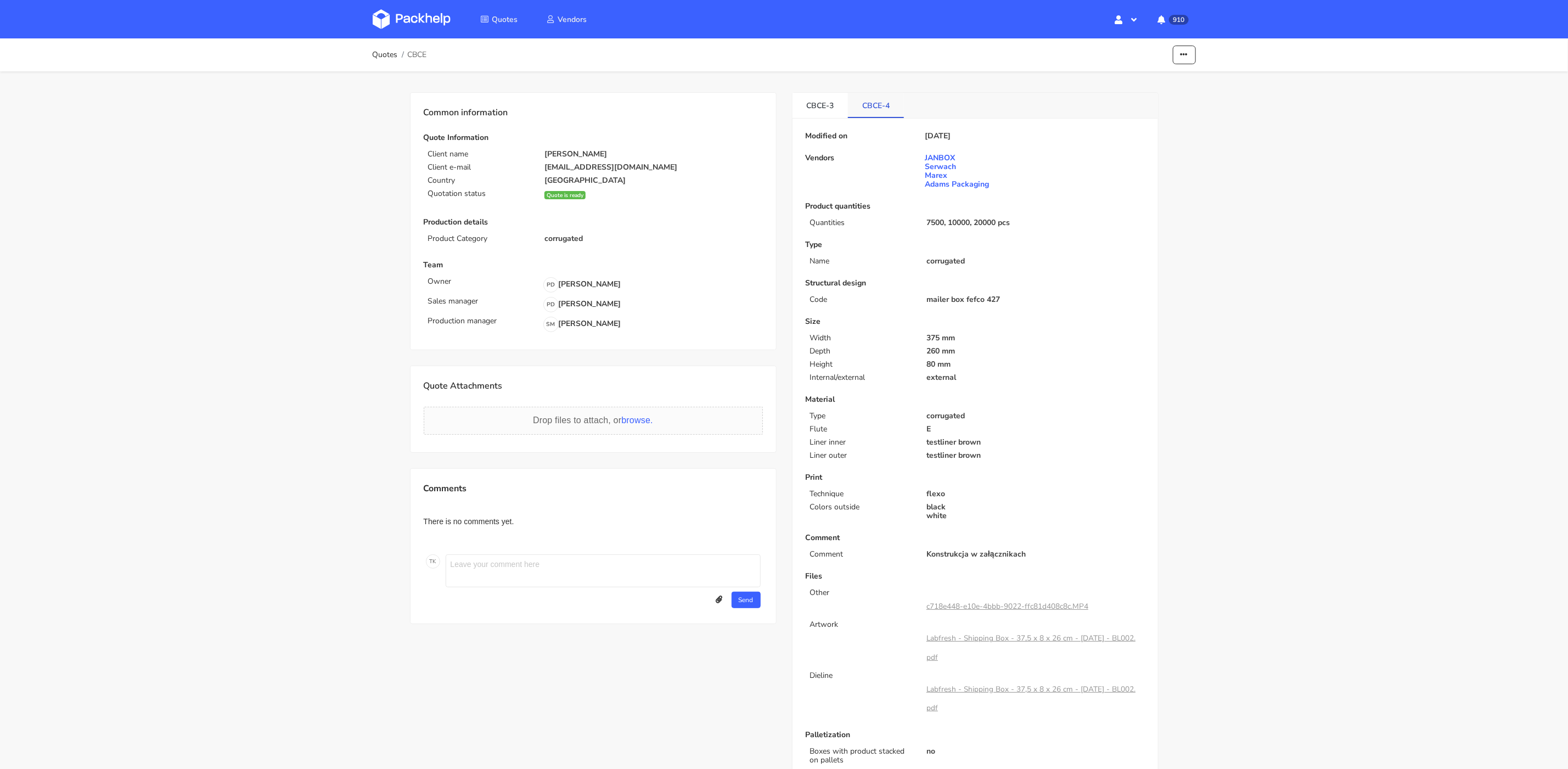
drag, startPoint x: 820, startPoint y: 112, endPoint x: 856, endPoint y: 114, distance: 36.1
click at [820, 112] on link "CBCE-3" at bounding box center [820, 105] width 56 height 24
click at [861, 114] on link "CBCE-4" at bounding box center [875, 105] width 56 height 24
click at [813, 116] on li "CBCE-3" at bounding box center [820, 105] width 56 height 26
click at [879, 119] on div "Modified on 27 Aug 2025 Vendors JANBOX Serwach Marex Adams Packaging Product qu…" at bounding box center [975, 470] width 366 height 702
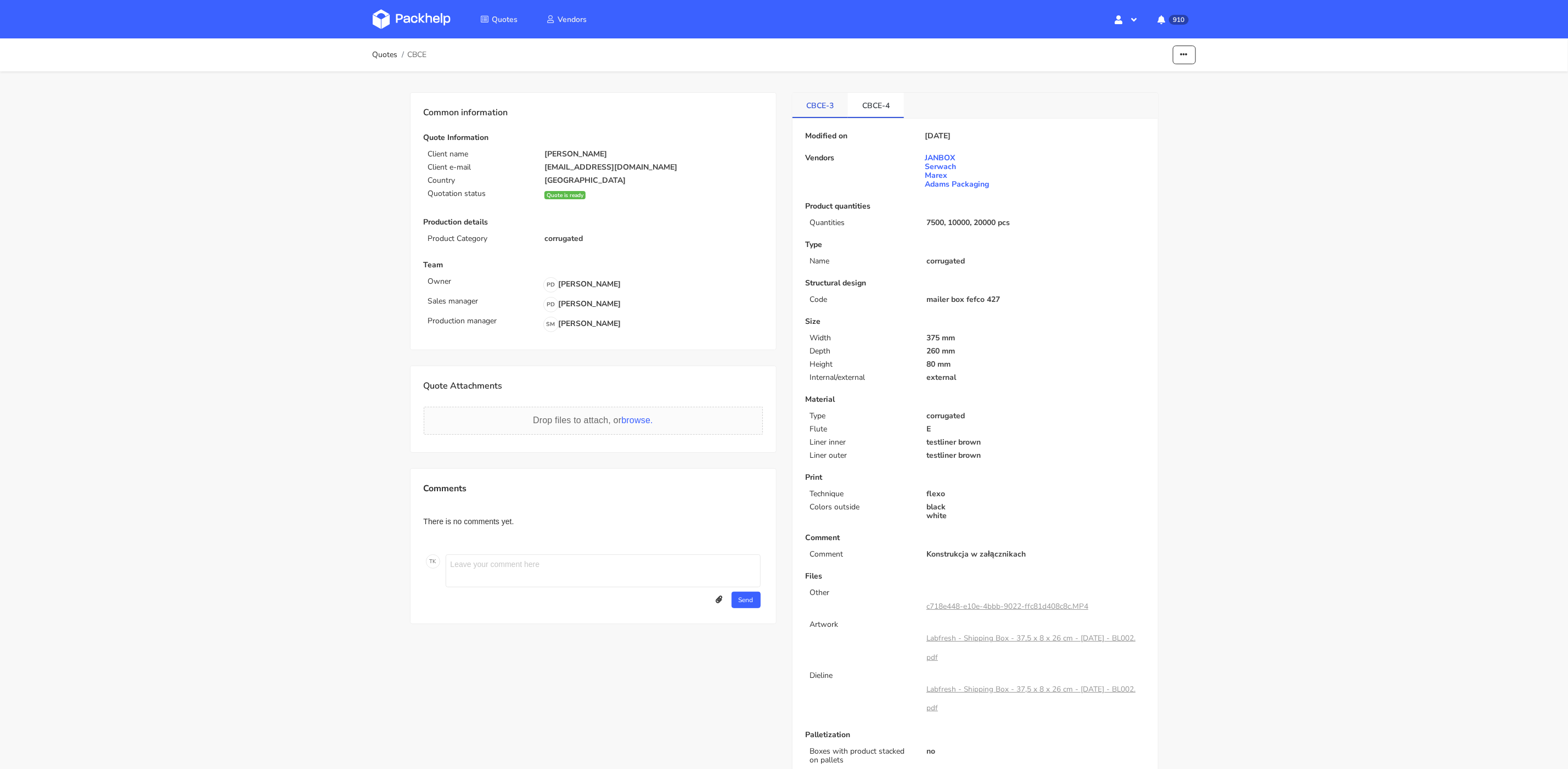
click at [825, 117] on li "CBCE-3" at bounding box center [820, 105] width 56 height 26
click at [892, 119] on div "Modified on 27 Aug 2025 Vendors JANBOX Serwach Marex Adams Packaging Product qu…" at bounding box center [975, 470] width 366 height 702
click at [806, 119] on div "Modified on 27 Aug 2025 Vendors JANBOX Serwach Marex Adams Packaging Product qu…" at bounding box center [975, 470] width 366 height 702
click at [877, 110] on link "CBCE-4" at bounding box center [875, 105] width 56 height 24
click at [831, 105] on link "CBCE-3" at bounding box center [820, 105] width 56 height 24
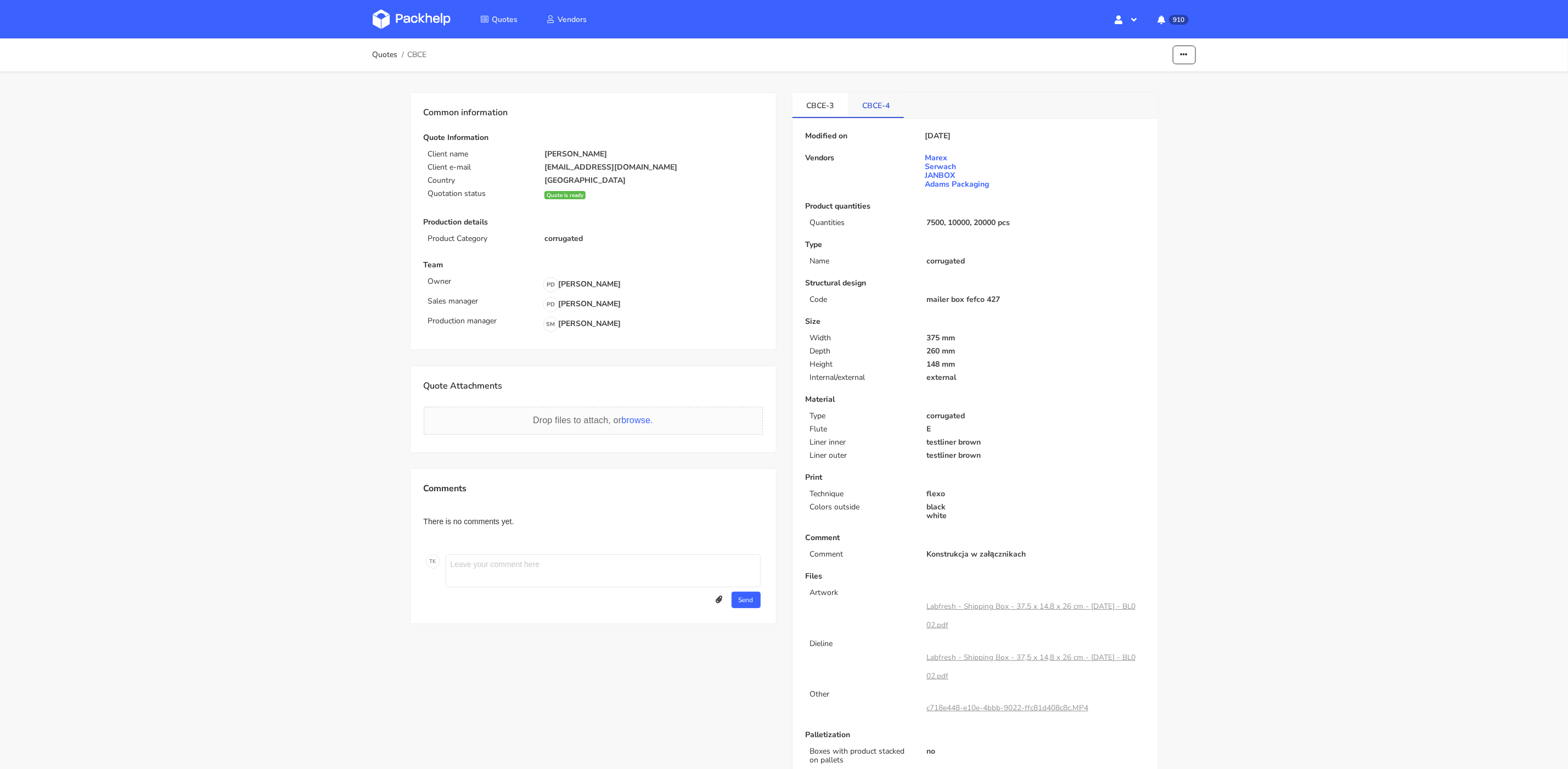
click at [858, 109] on link "CBCE-4" at bounding box center [875, 105] width 56 height 24
drag, startPoint x: 834, startPoint y: 107, endPoint x: 858, endPoint y: 110, distance: 24.2
click at [835, 107] on link "CBCE-3" at bounding box center [820, 105] width 56 height 24
click at [858, 110] on link "CBCE-4" at bounding box center [875, 105] width 56 height 24
